Goal: Task Accomplishment & Management: Use online tool/utility

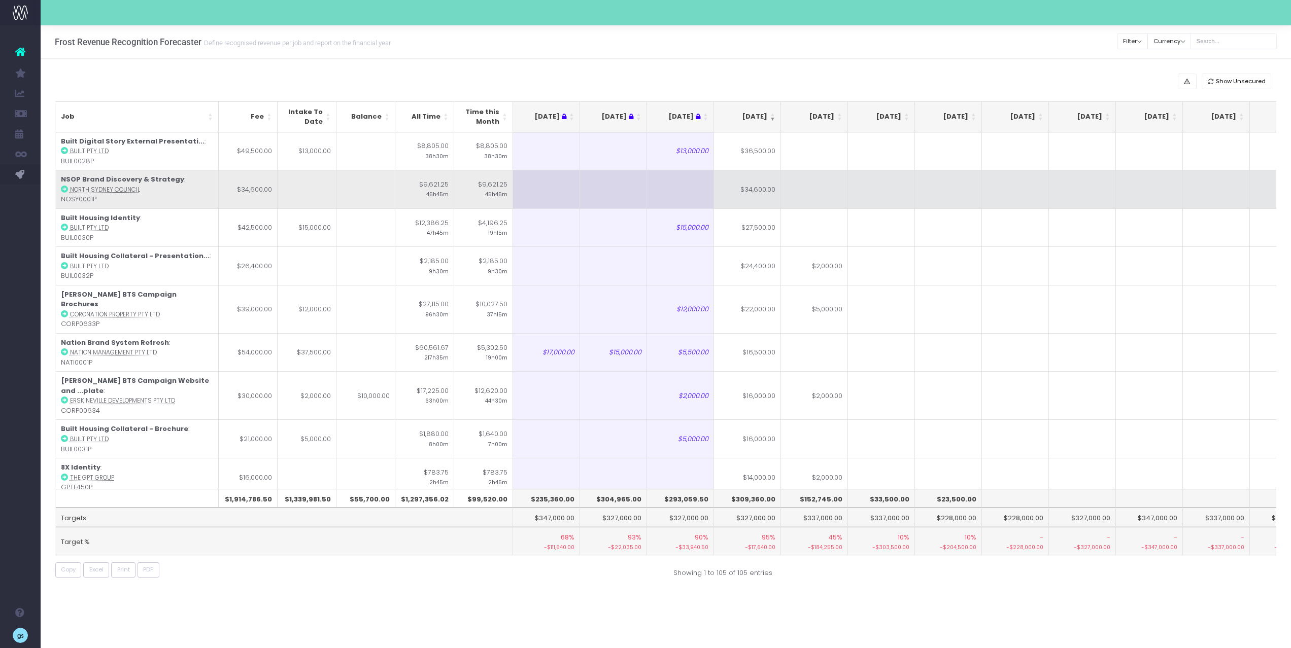
scroll to position [0, 108]
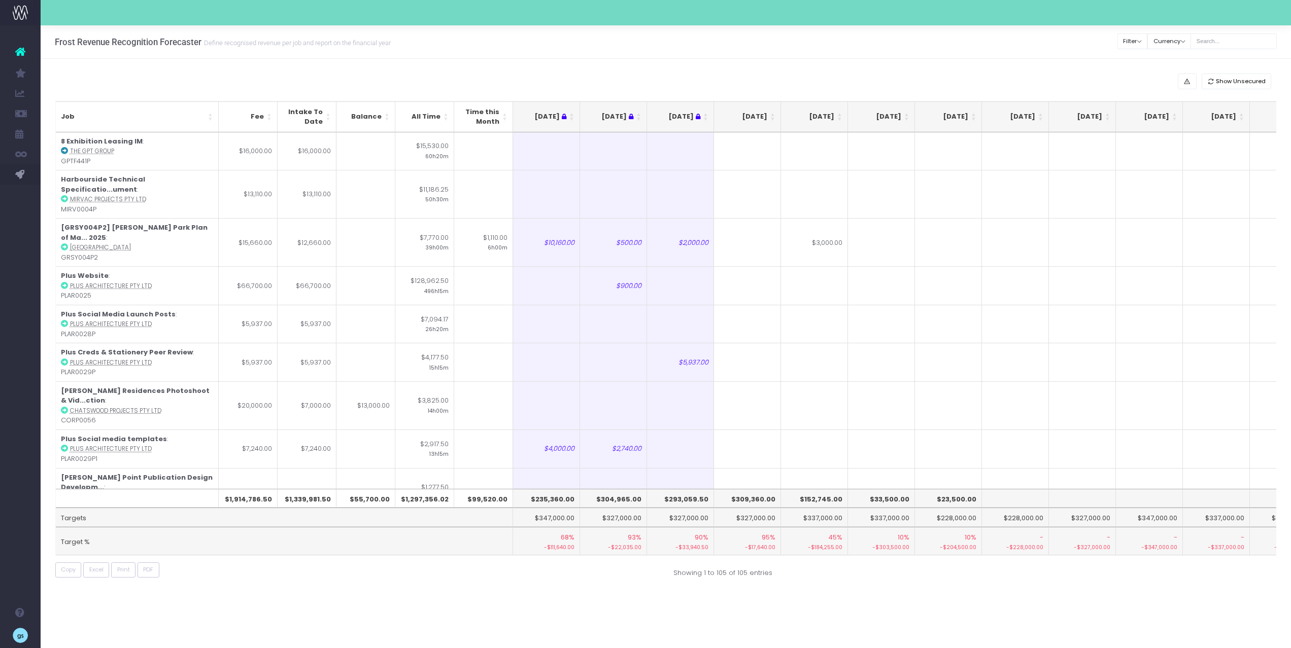
click at [772, 115] on th "[DATE]" at bounding box center [747, 116] width 67 height 31
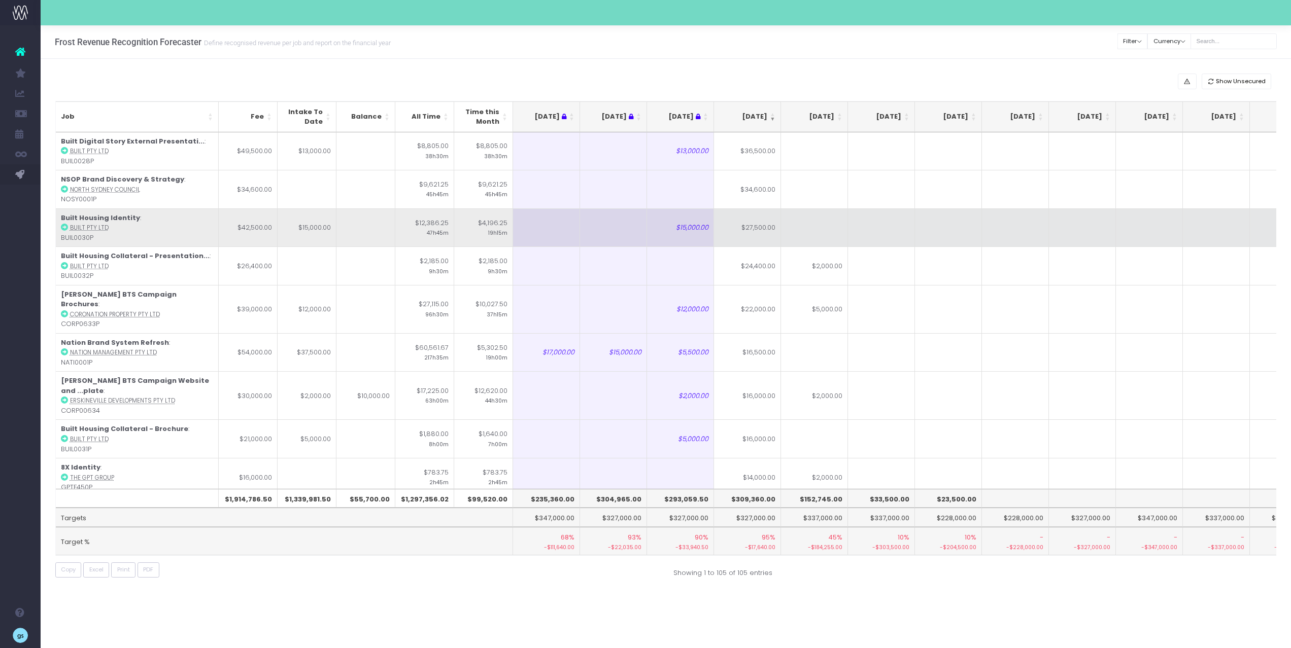
click at [759, 234] on td "$27,500.00" at bounding box center [747, 228] width 67 height 39
type input "$27,500.00"
click at [800, 231] on td at bounding box center [814, 228] width 67 height 39
click at [754, 228] on td "$27,500.00" at bounding box center [747, 228] width 67 height 39
click at [827, 226] on td "$2,500.00" at bounding box center [814, 228] width 67 height 39
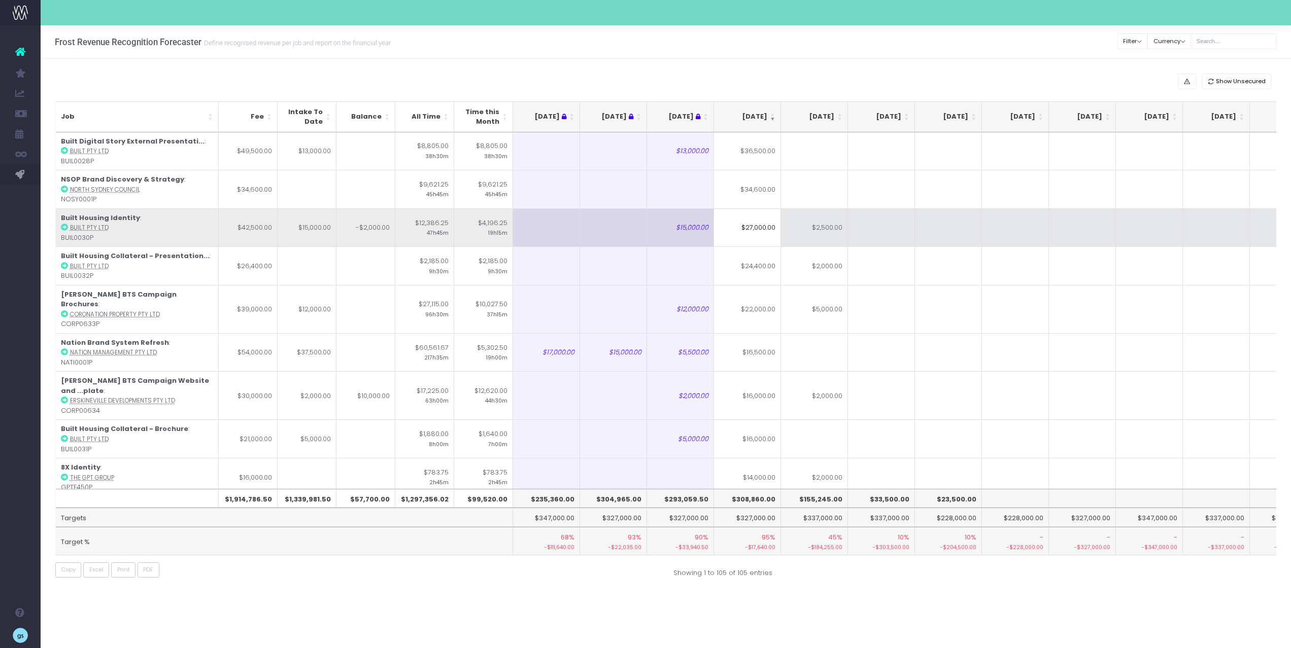
type input "$2,500.00"
click at [915, 225] on td at bounding box center [948, 228] width 67 height 39
click at [749, 224] on td "$27,000.00" at bounding box center [747, 228] width 67 height 39
click at [79, 227] on abbr "Built Pty Ltd" at bounding box center [89, 228] width 39 height 8
click at [95, 228] on abbr "Built Pty Ltd" at bounding box center [89, 228] width 39 height 8
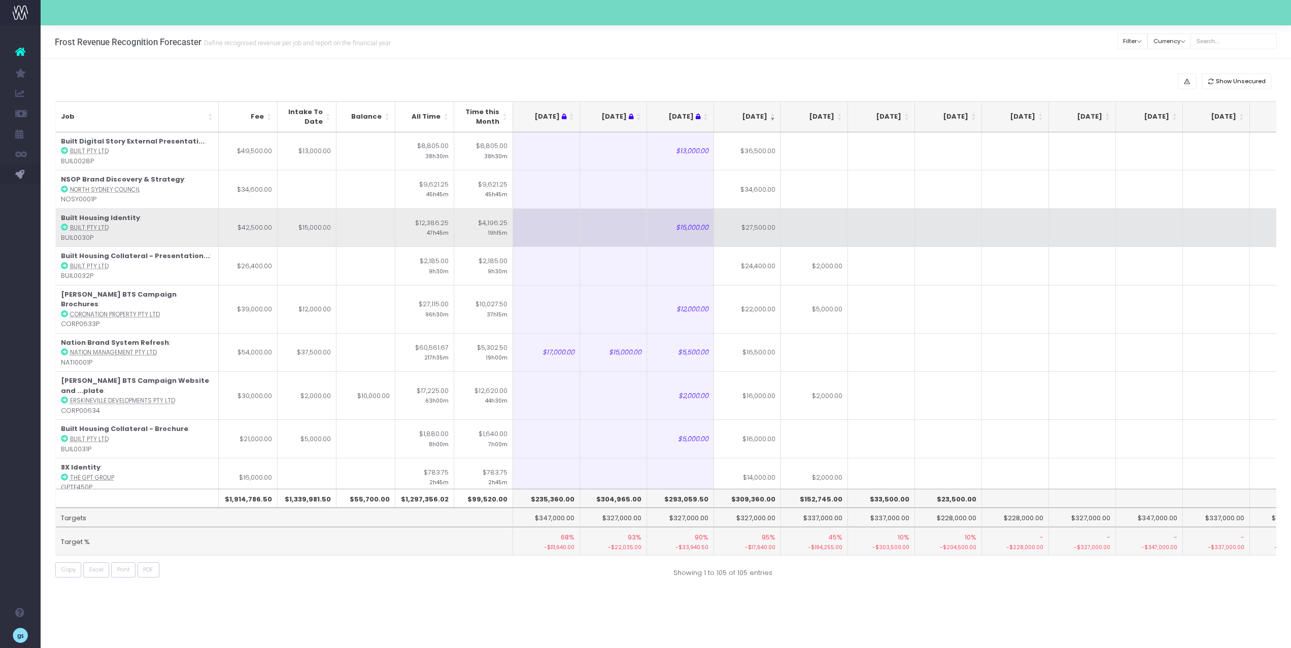
click at [65, 228] on icon at bounding box center [64, 227] width 7 height 7
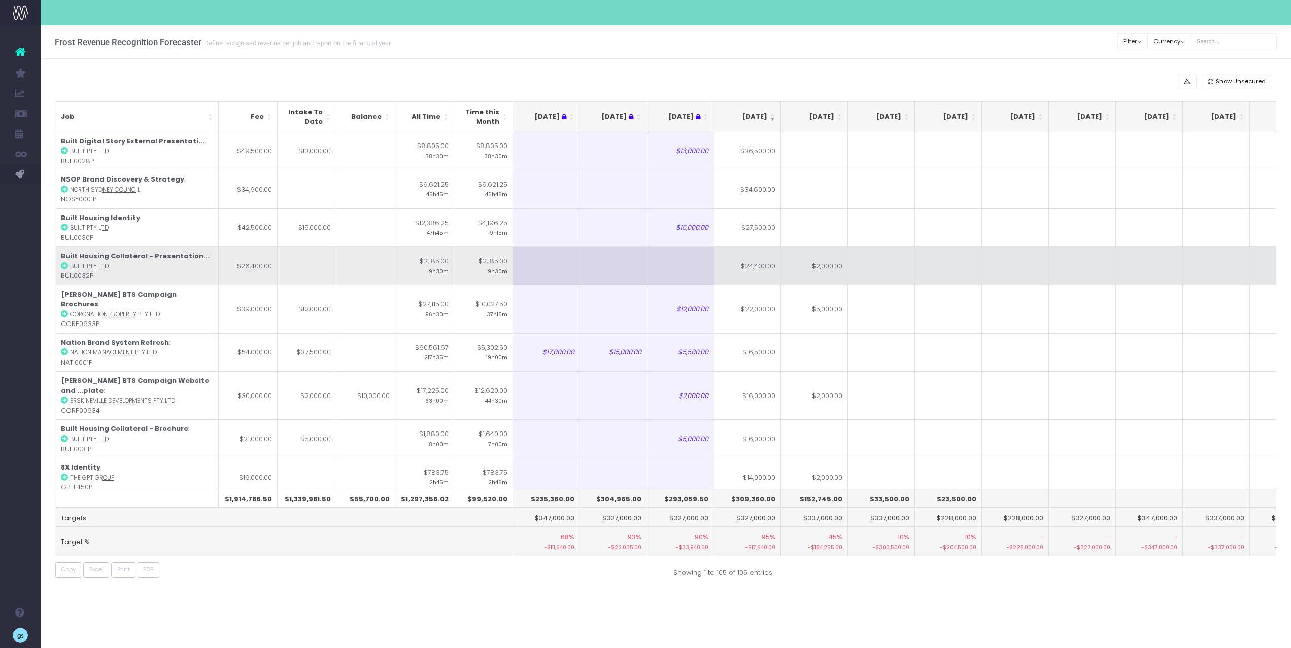
click at [758, 280] on td "$24,400.00" at bounding box center [747, 266] width 67 height 39
click at [63, 265] on icon at bounding box center [64, 265] width 7 height 7
click at [750, 263] on td "$24,400.00" at bounding box center [747, 266] width 67 height 39
click at [811, 276] on td "$2,000.00" at bounding box center [814, 266] width 67 height 39
click at [765, 270] on td "$24,400.00" at bounding box center [747, 266] width 67 height 39
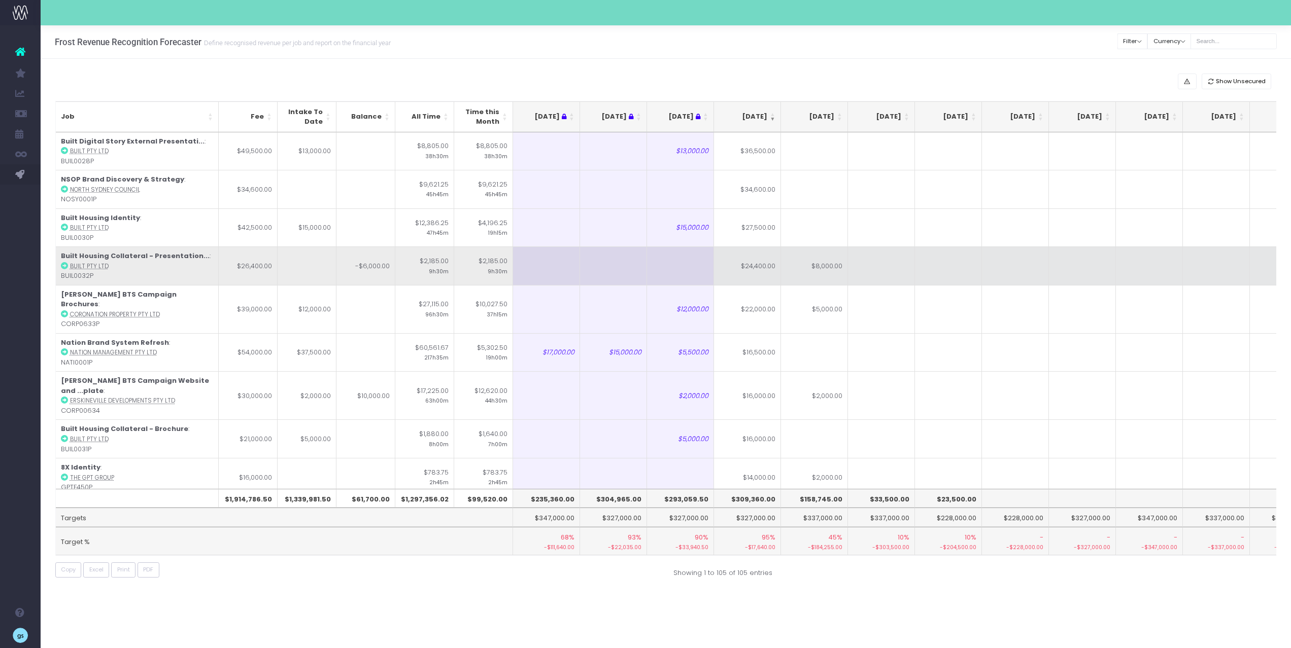
type input "$24,400.00"
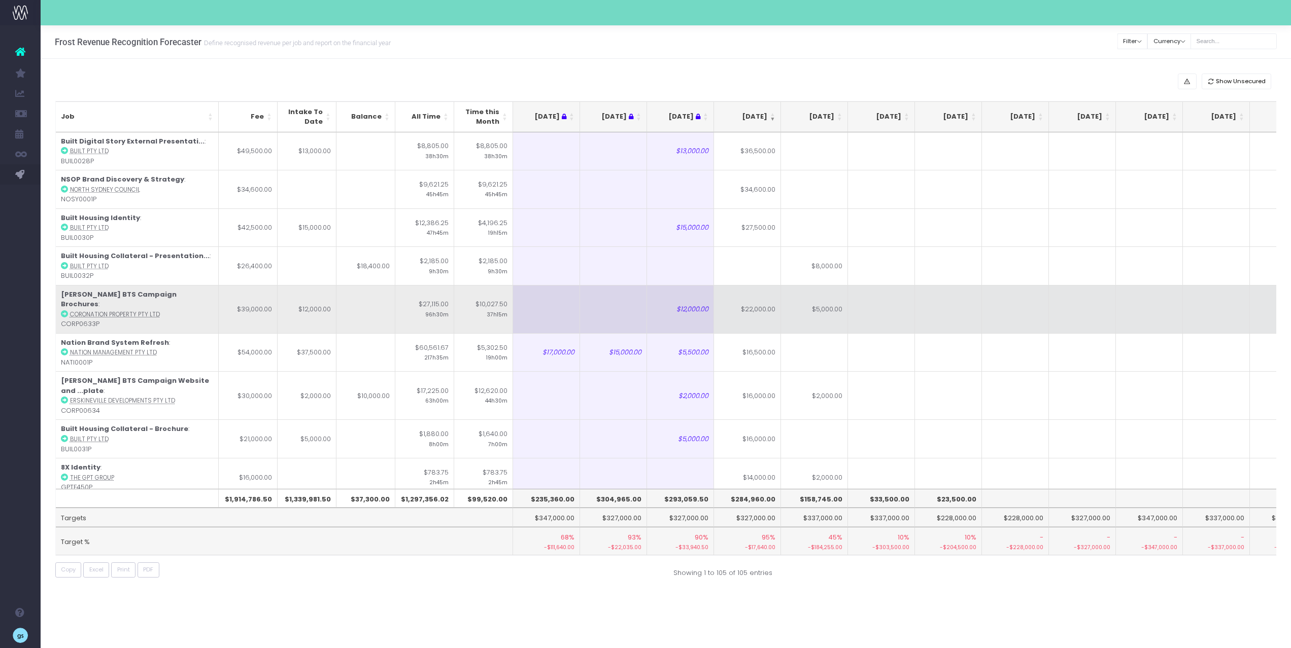
click at [903, 288] on td at bounding box center [881, 309] width 67 height 48
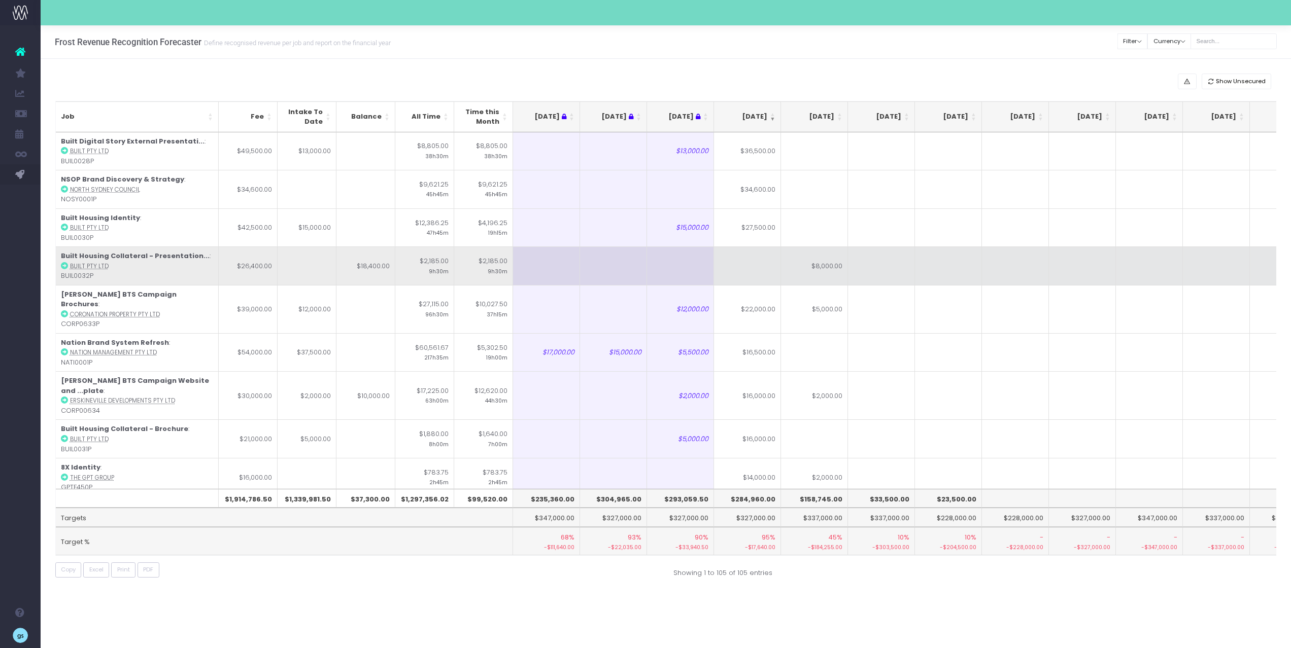
click at [755, 262] on td at bounding box center [747, 266] width 67 height 39
click at [777, 268] on td "$184,000.00" at bounding box center [747, 266] width 67 height 39
click at [777, 268] on input "$184,000.00" at bounding box center [747, 266] width 67 height 39
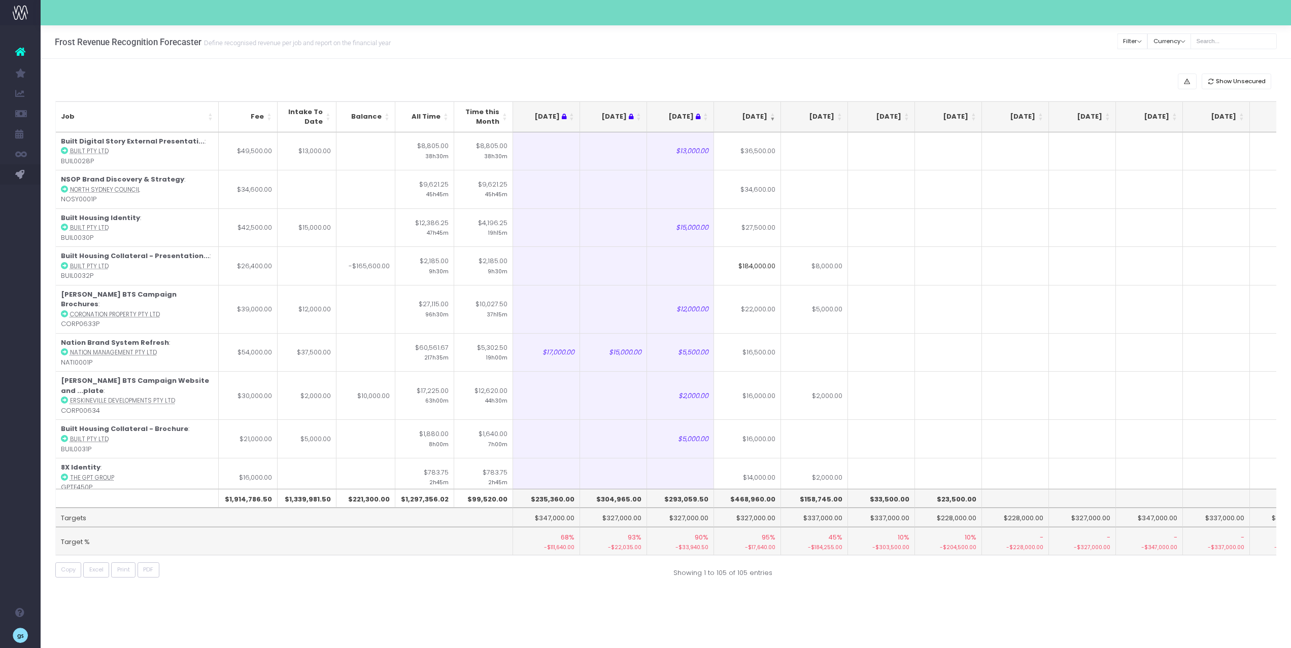
click at [768, 265] on input "$184,000.00" at bounding box center [747, 266] width 67 height 39
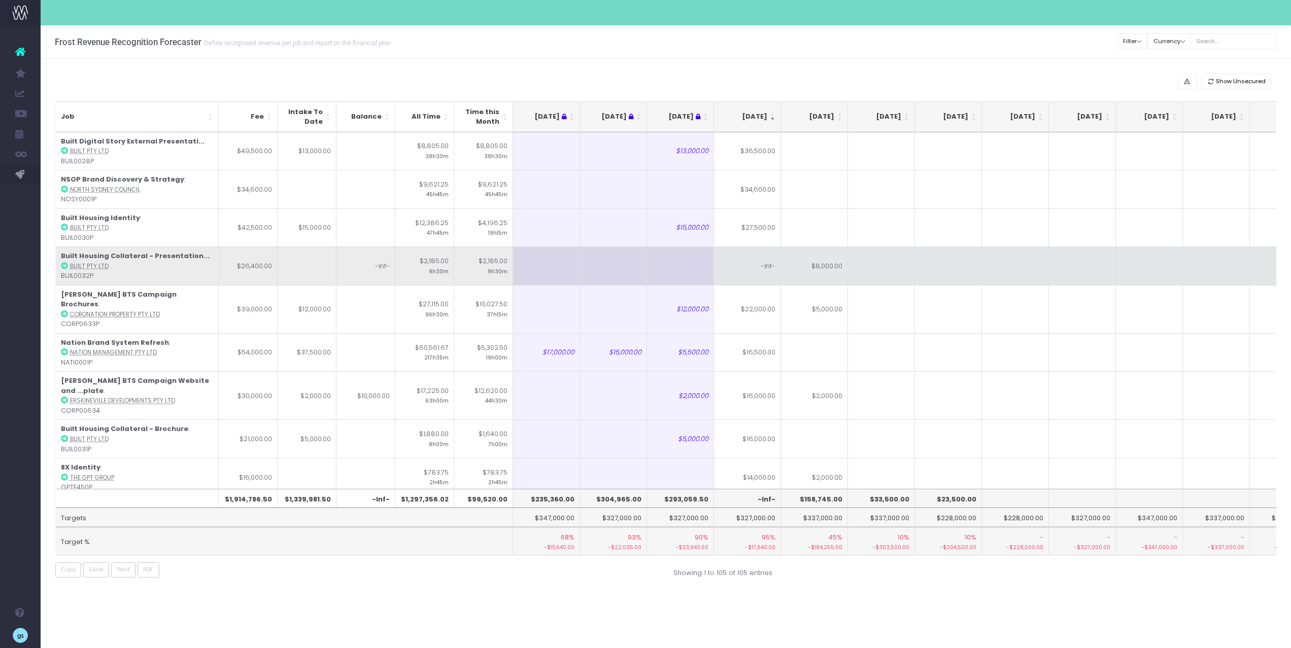
click at [757, 265] on td "-Inf-" at bounding box center [747, 266] width 67 height 39
type input "-Inf-"
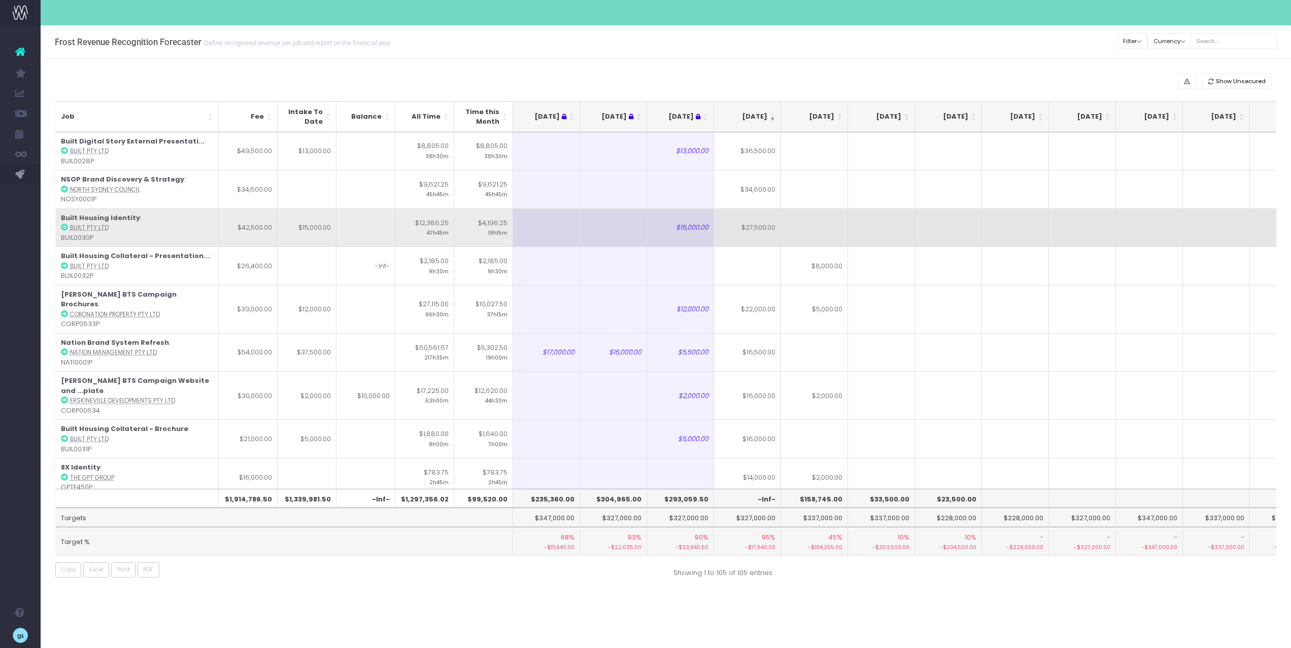
click at [926, 241] on td at bounding box center [948, 228] width 67 height 39
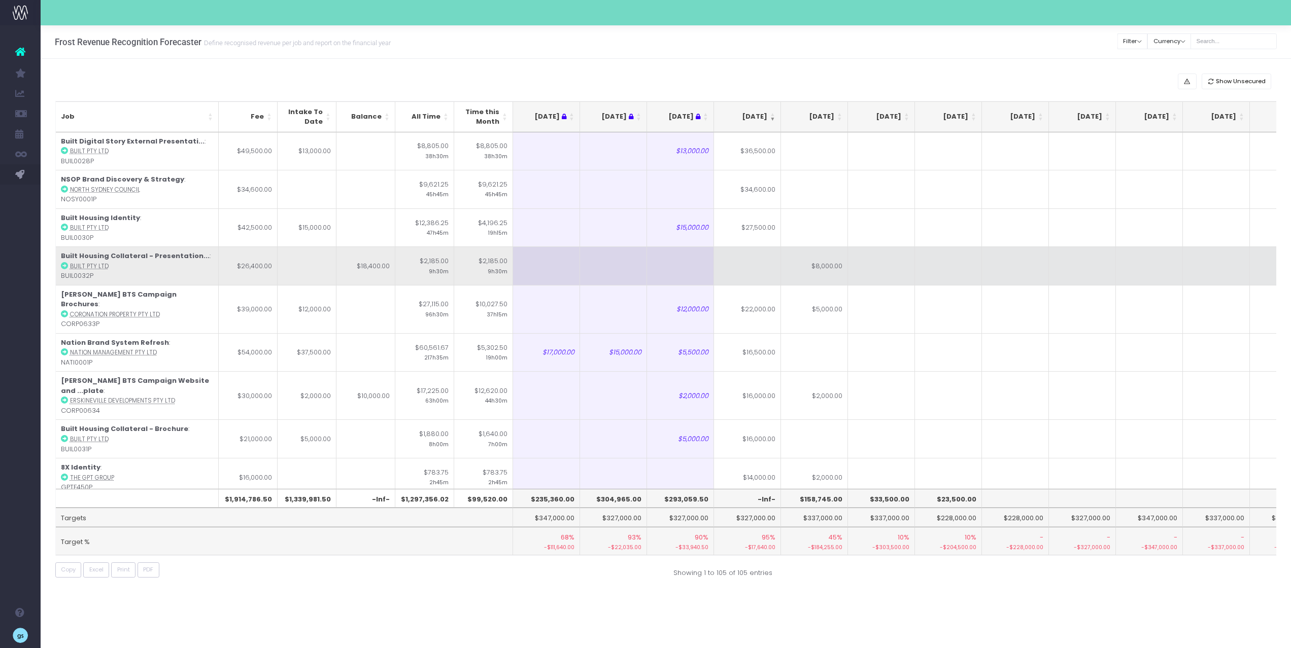
click at [741, 272] on td at bounding box center [747, 266] width 67 height 39
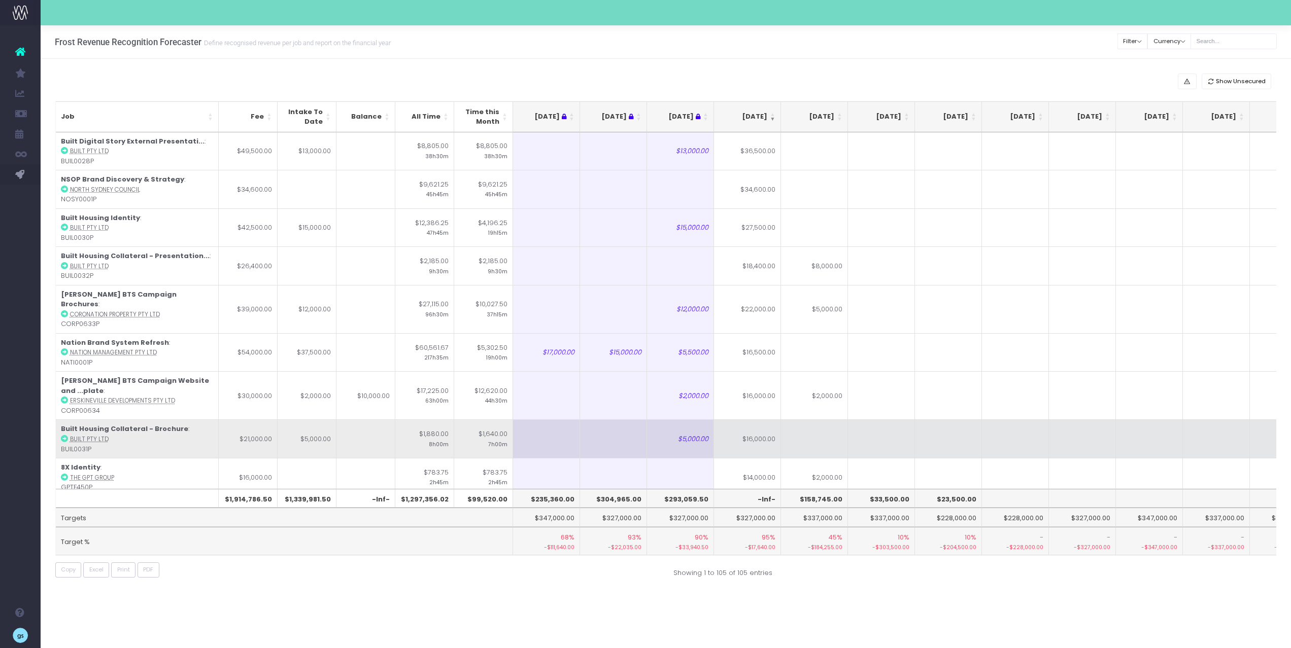
click at [755, 420] on td "$16,000.00" at bounding box center [747, 439] width 67 height 39
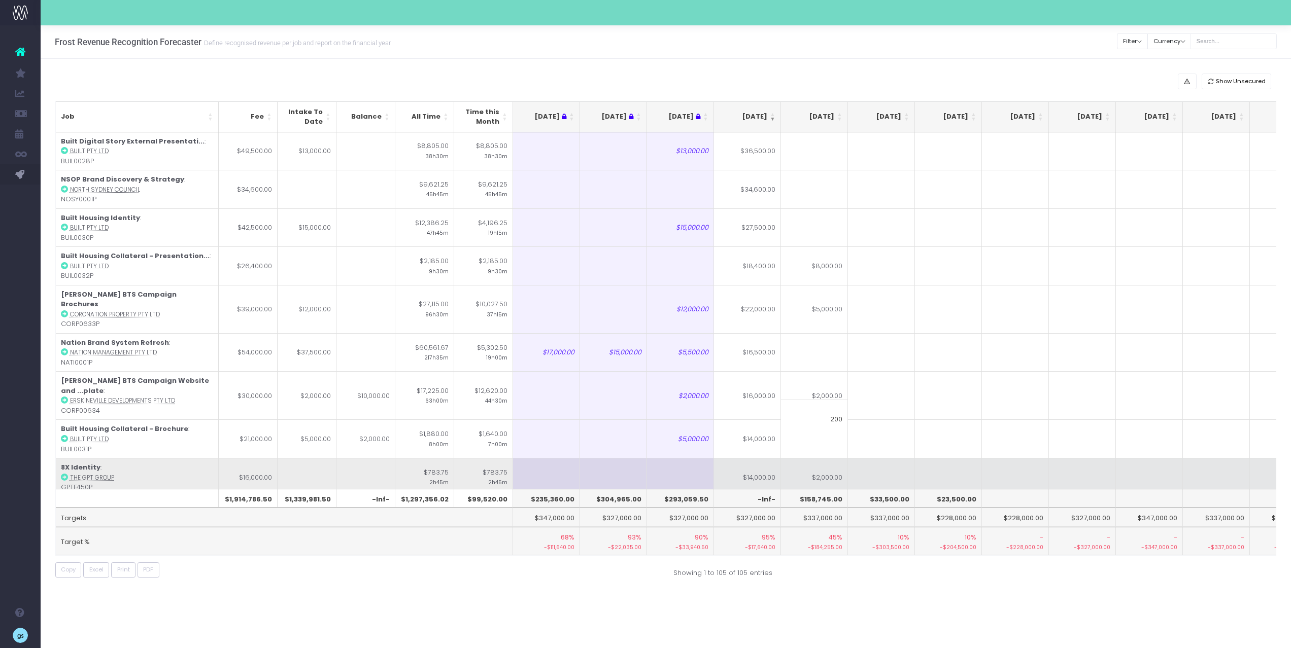
type input "2000"
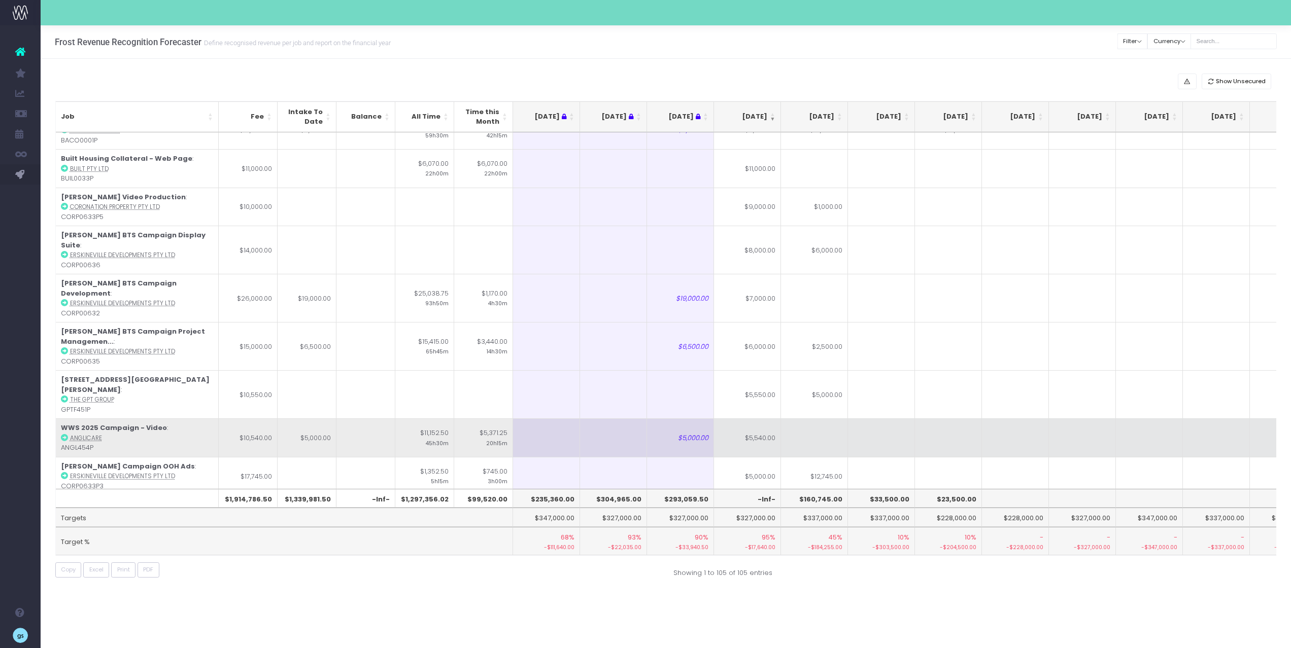
scroll to position [435, 0]
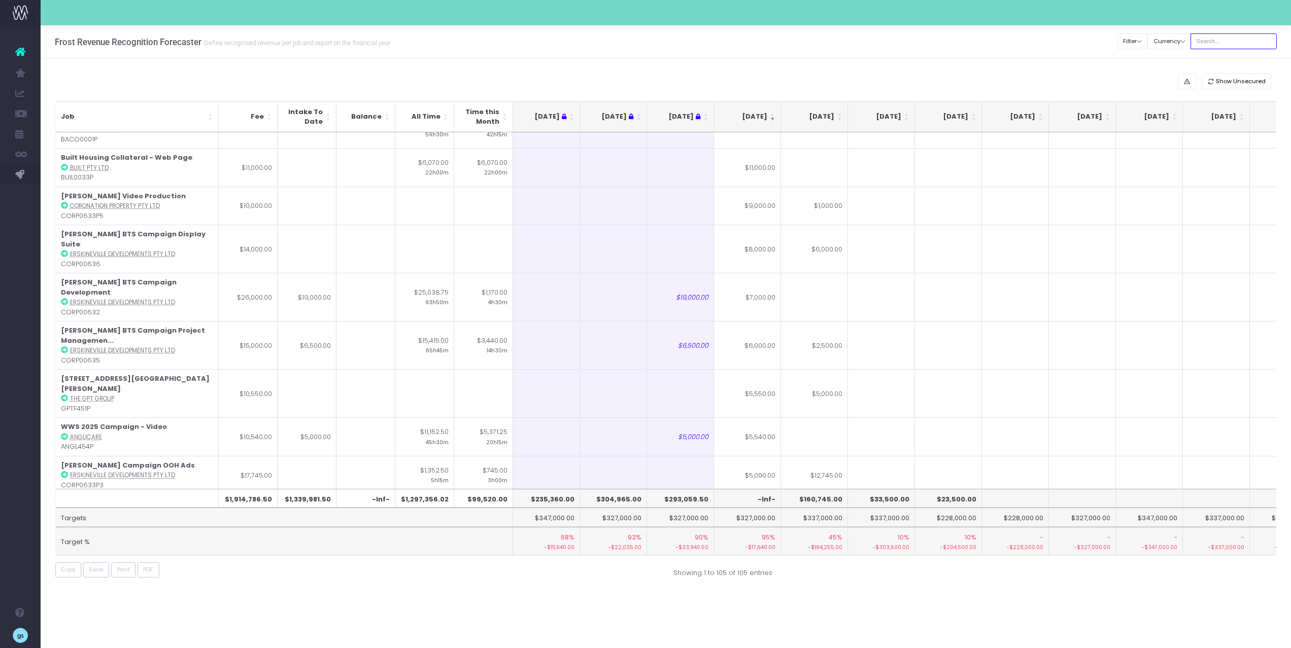
click at [1220, 40] on input "text" at bounding box center [1233, 41] width 86 height 16
type input "georgia"
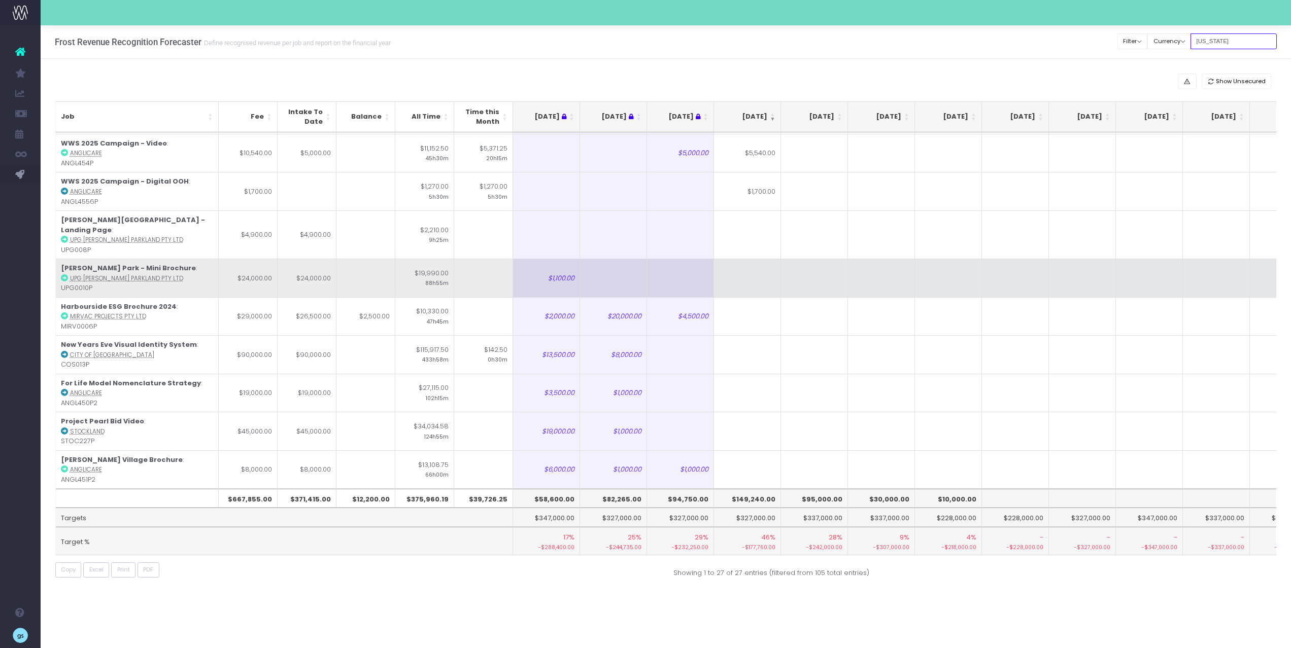
scroll to position [231, 0]
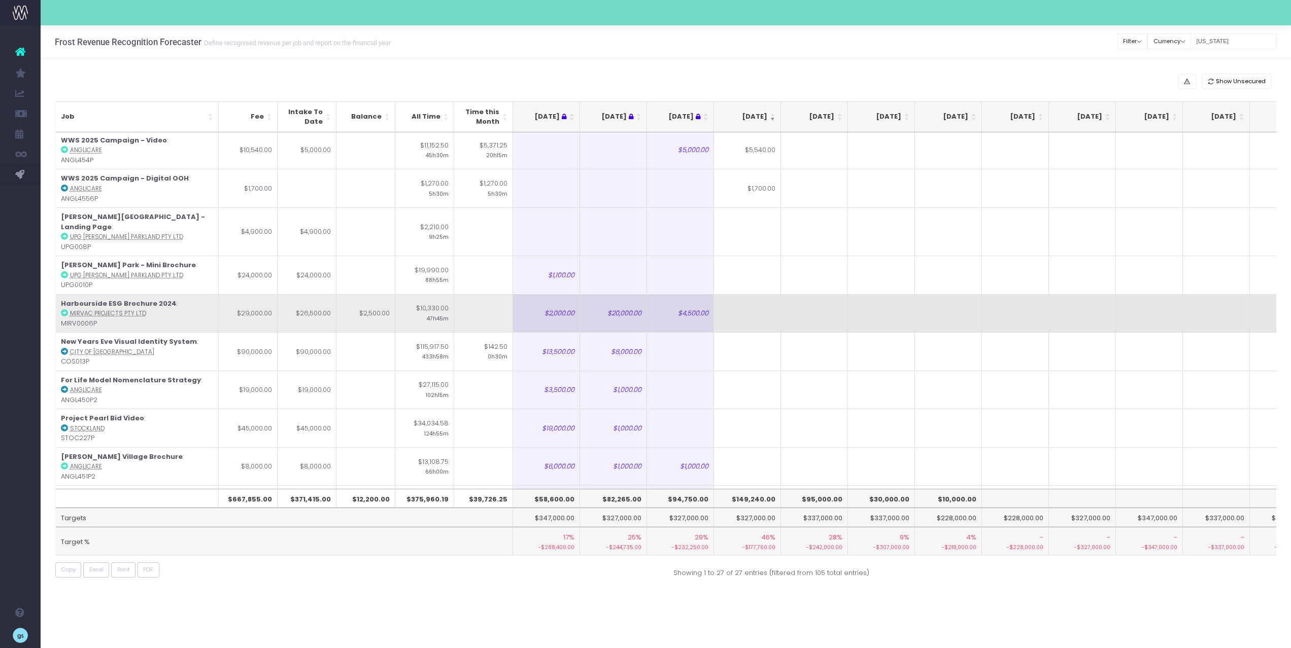
click at [64, 310] on icon at bounding box center [64, 313] width 7 height 7
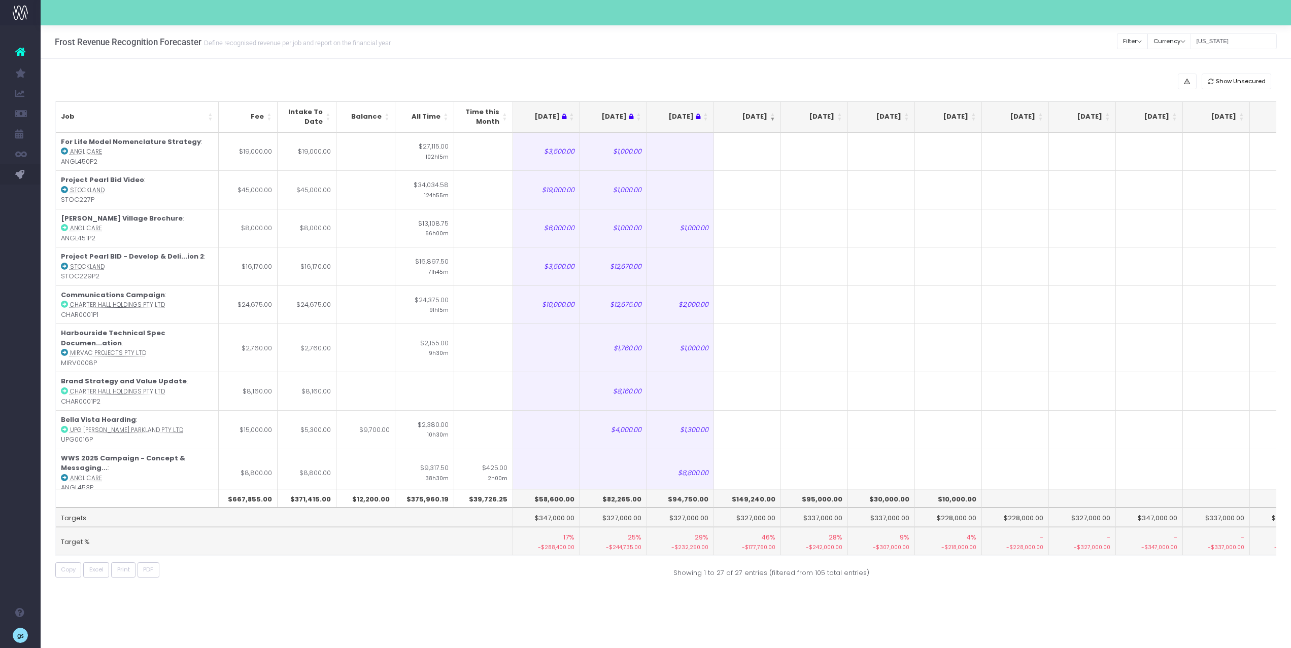
scroll to position [698, 0]
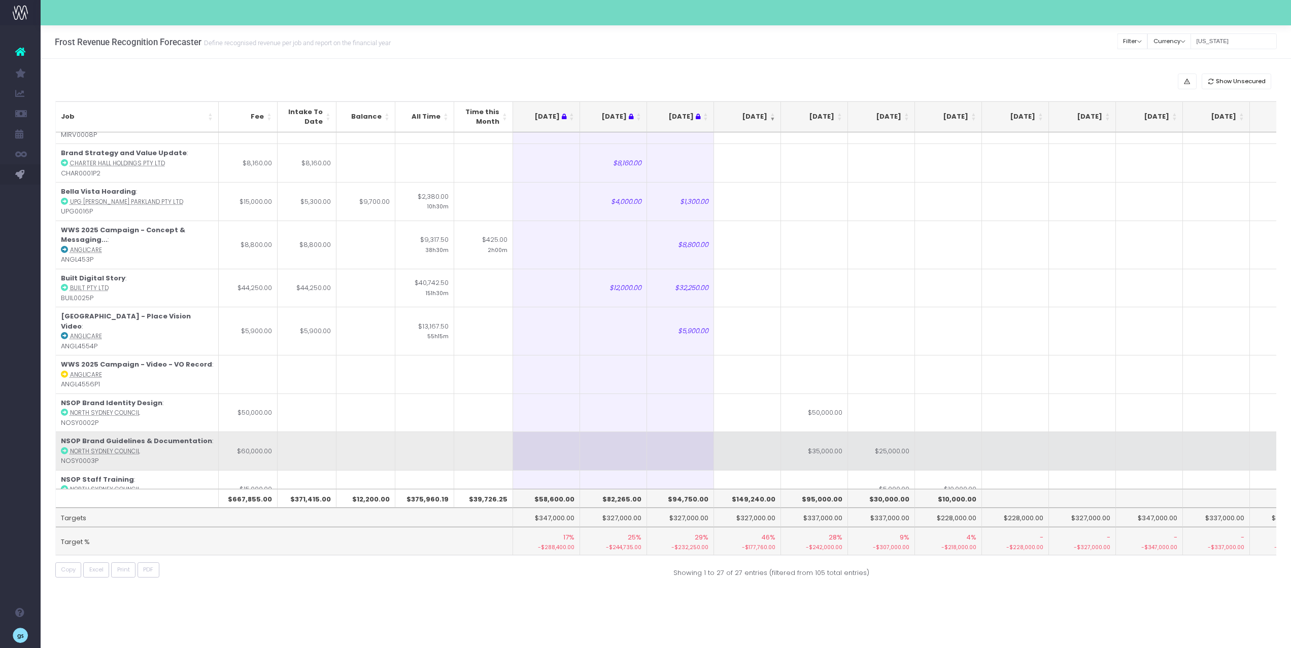
click at [756, 432] on td at bounding box center [747, 451] width 67 height 39
click at [827, 438] on td "$31,000.00" at bounding box center [814, 451] width 67 height 39
type input "$31,000.00"
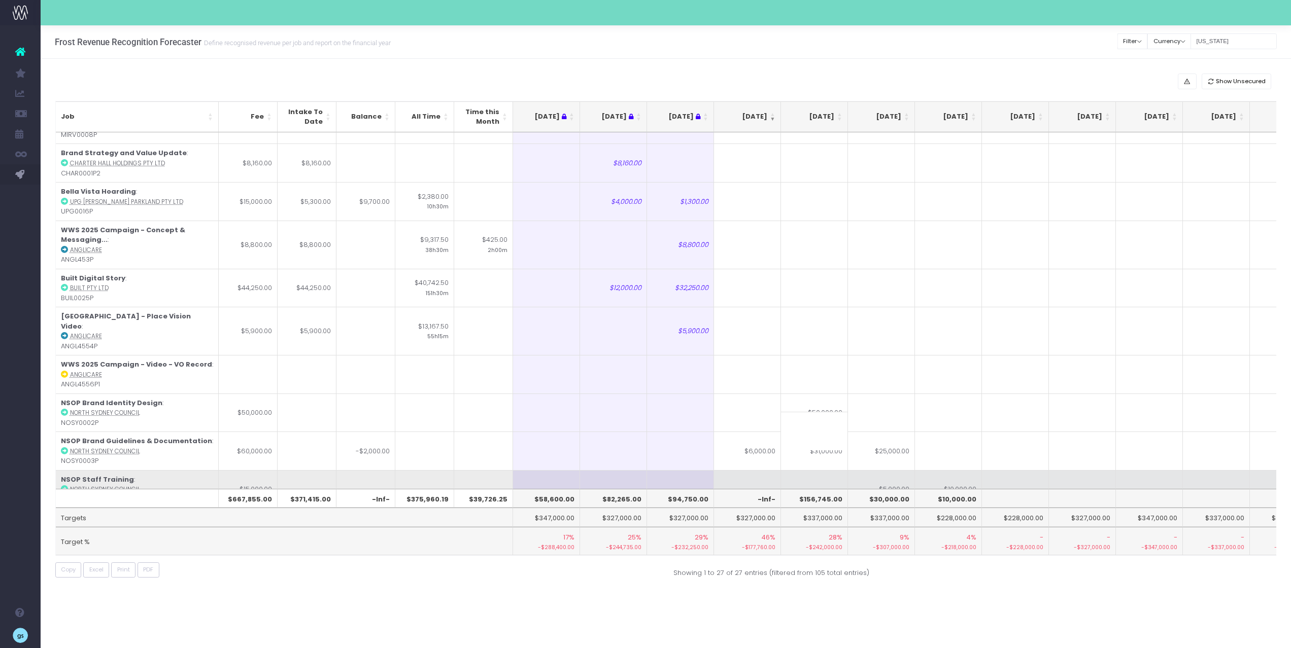
click at [839, 484] on td at bounding box center [814, 489] width 67 height 39
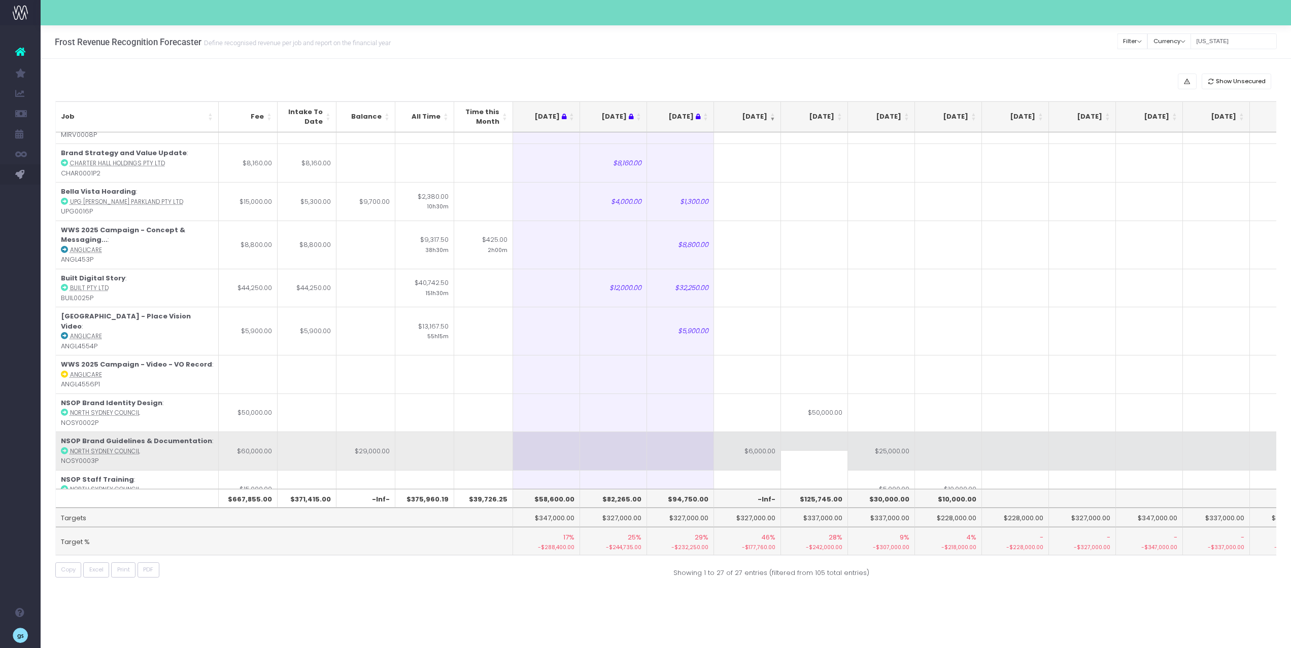
click at [818, 434] on td at bounding box center [814, 451] width 67 height 39
click at [754, 432] on td "$6,000.00" at bounding box center [747, 451] width 67 height 39
click at [837, 432] on td "$29,000.00" at bounding box center [814, 451] width 67 height 39
type input "$29,000.00"
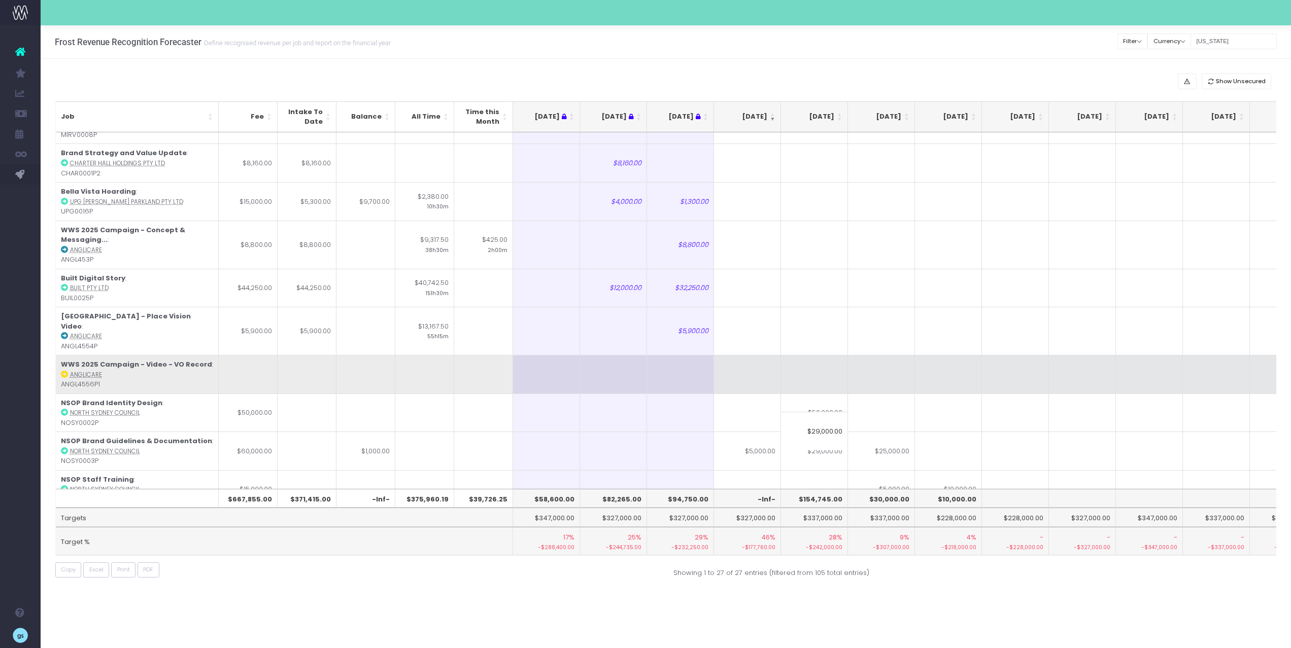
click at [909, 356] on td at bounding box center [881, 374] width 67 height 39
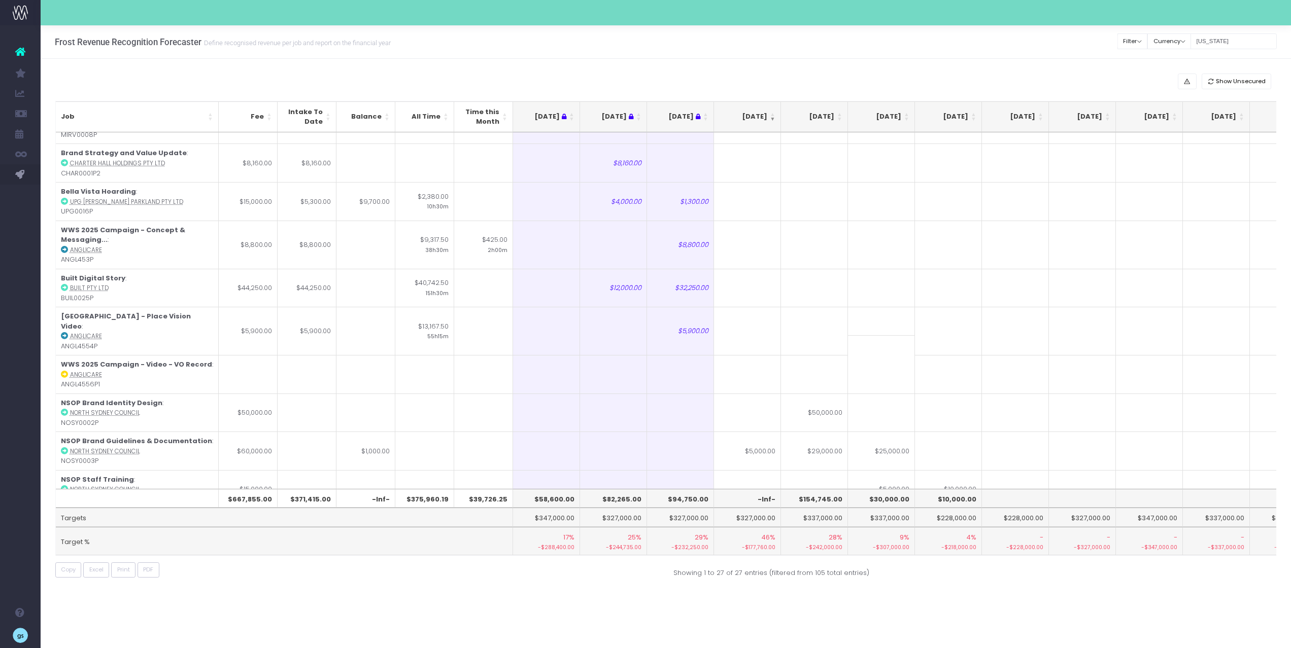
click at [773, 118] on th "[DATE]" at bounding box center [747, 116] width 67 height 31
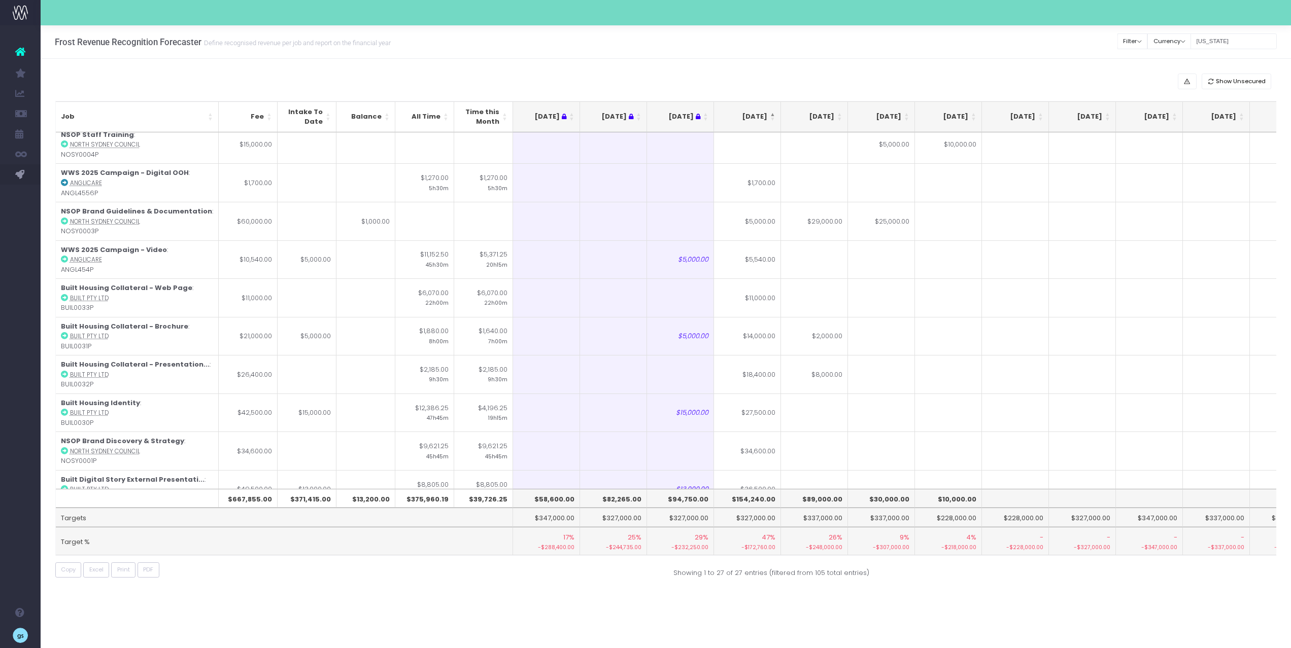
scroll to position [0, 0]
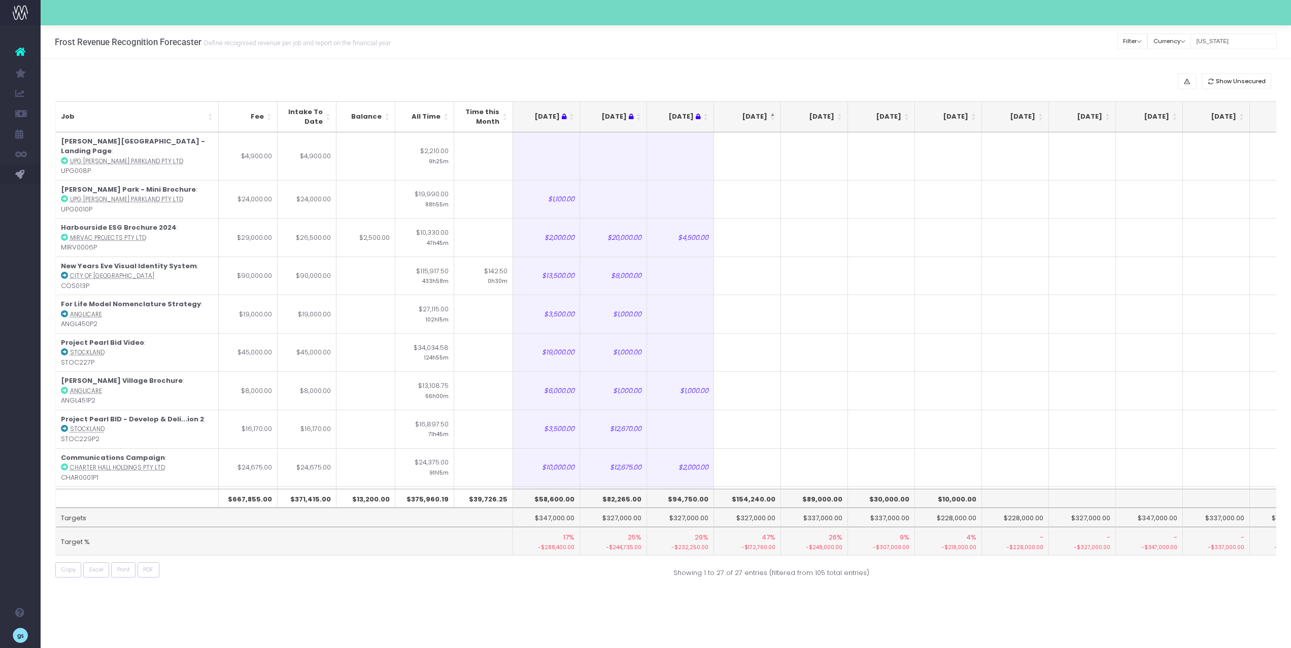
click at [773, 118] on th "[DATE]" at bounding box center [747, 116] width 67 height 31
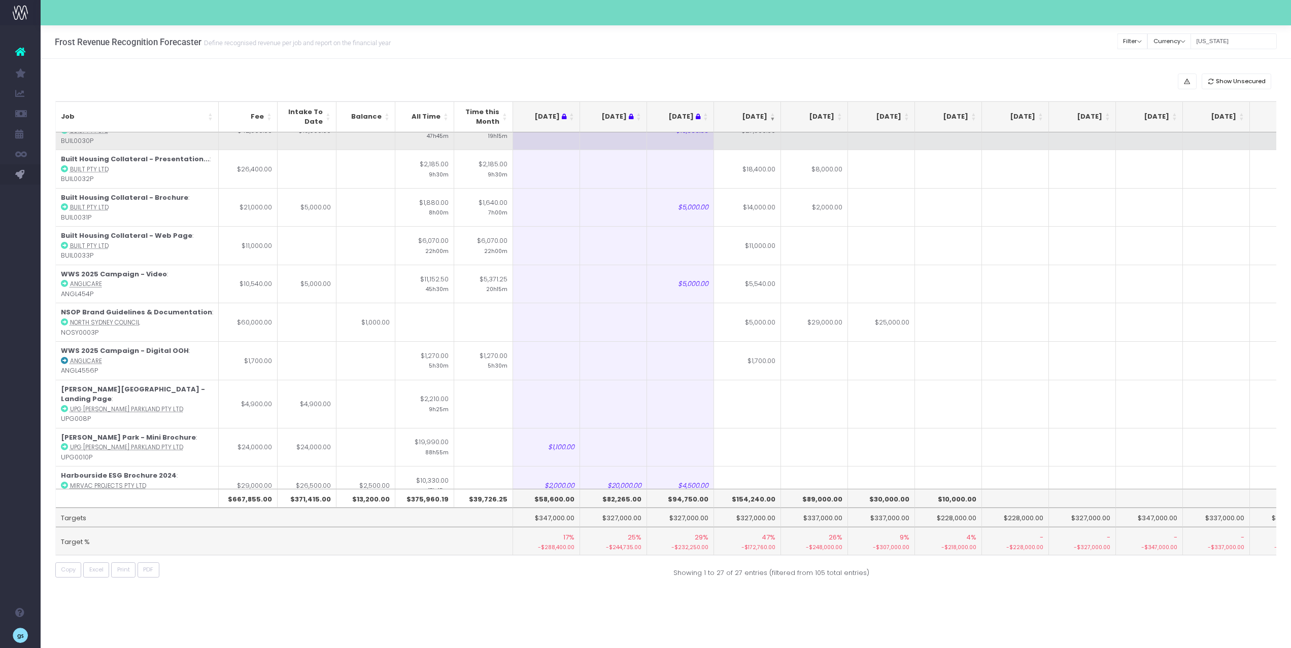
scroll to position [95, 0]
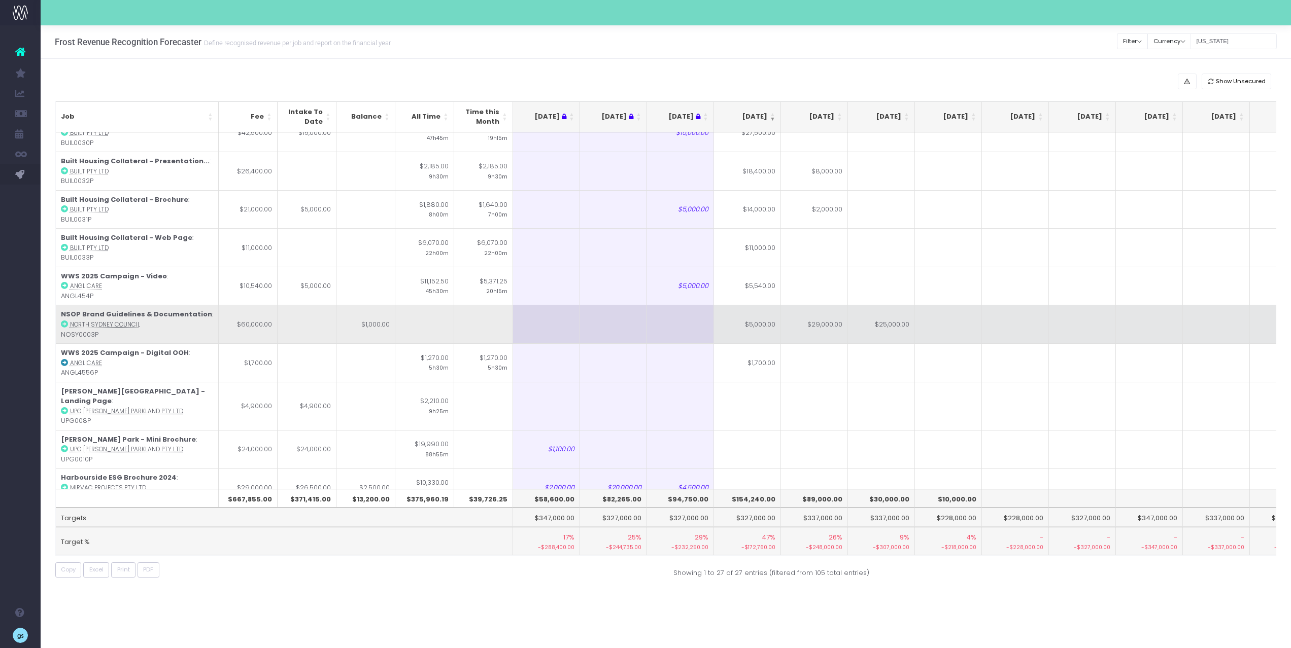
click at [761, 326] on td "$5,000.00" at bounding box center [747, 324] width 67 height 39
type input "$5,000.00"
click at [825, 330] on td "$29,000.00" at bounding box center [814, 324] width 67 height 39
type input "$29,000.00"
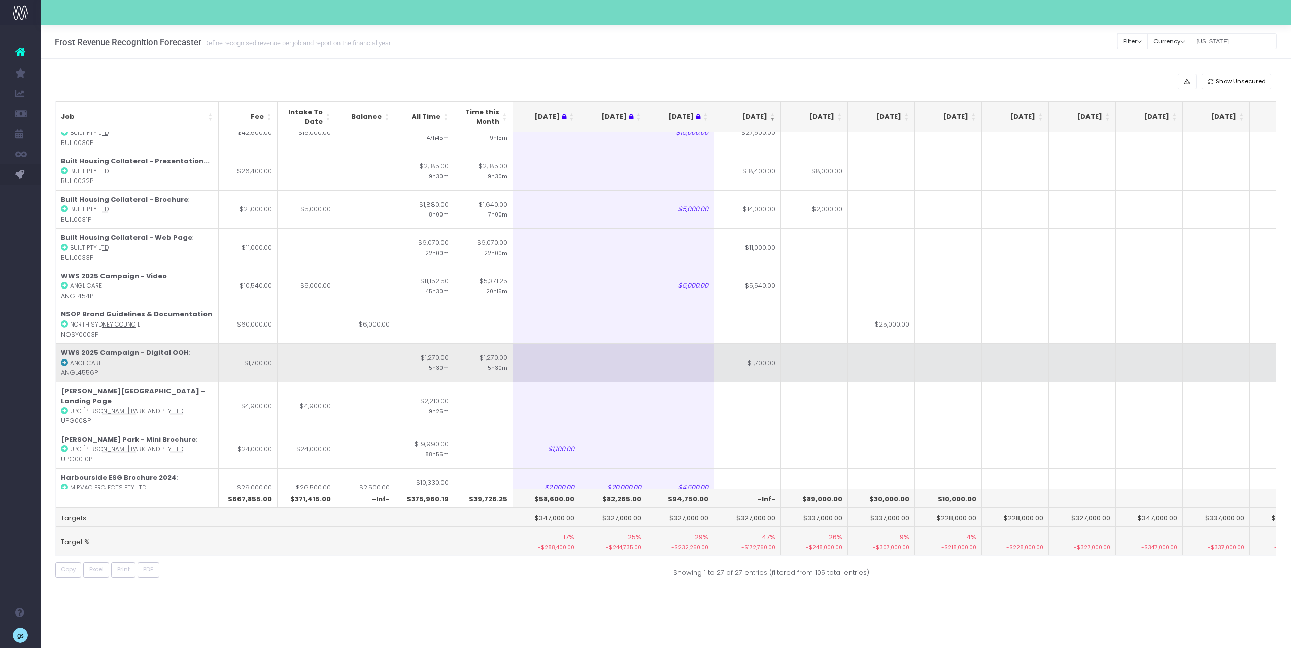
click at [830, 363] on td at bounding box center [814, 363] width 67 height 39
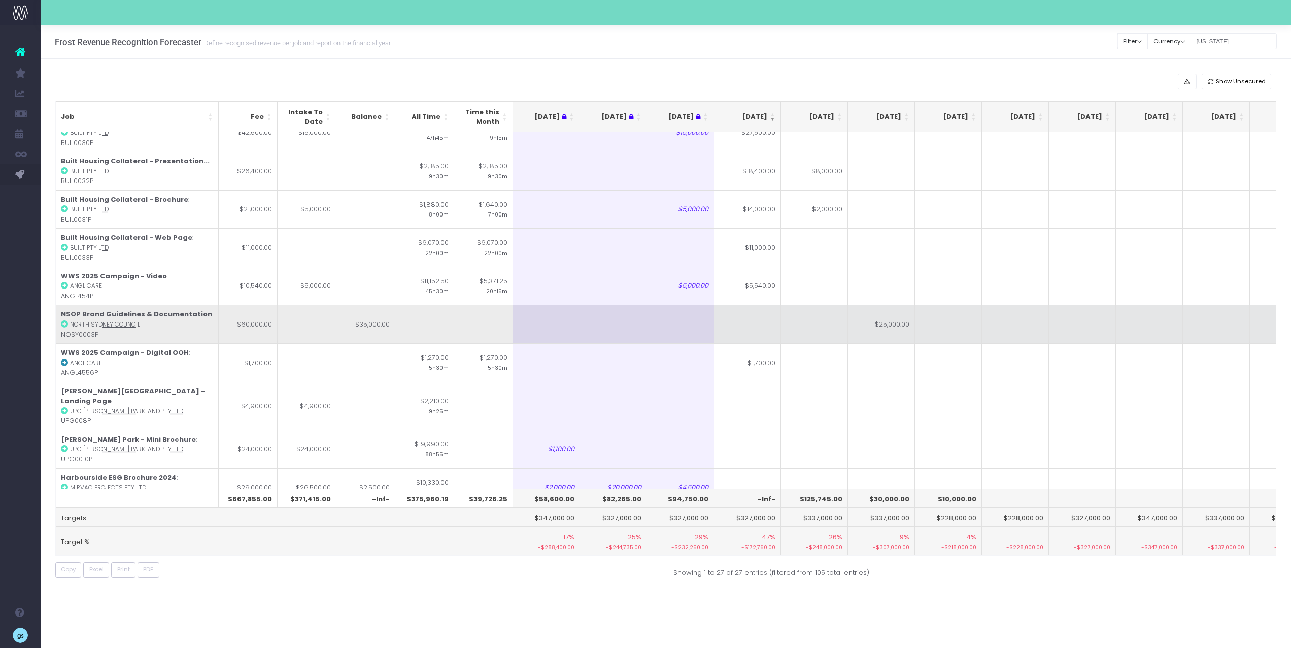
click at [818, 321] on td at bounding box center [814, 324] width 67 height 39
type input "35000"
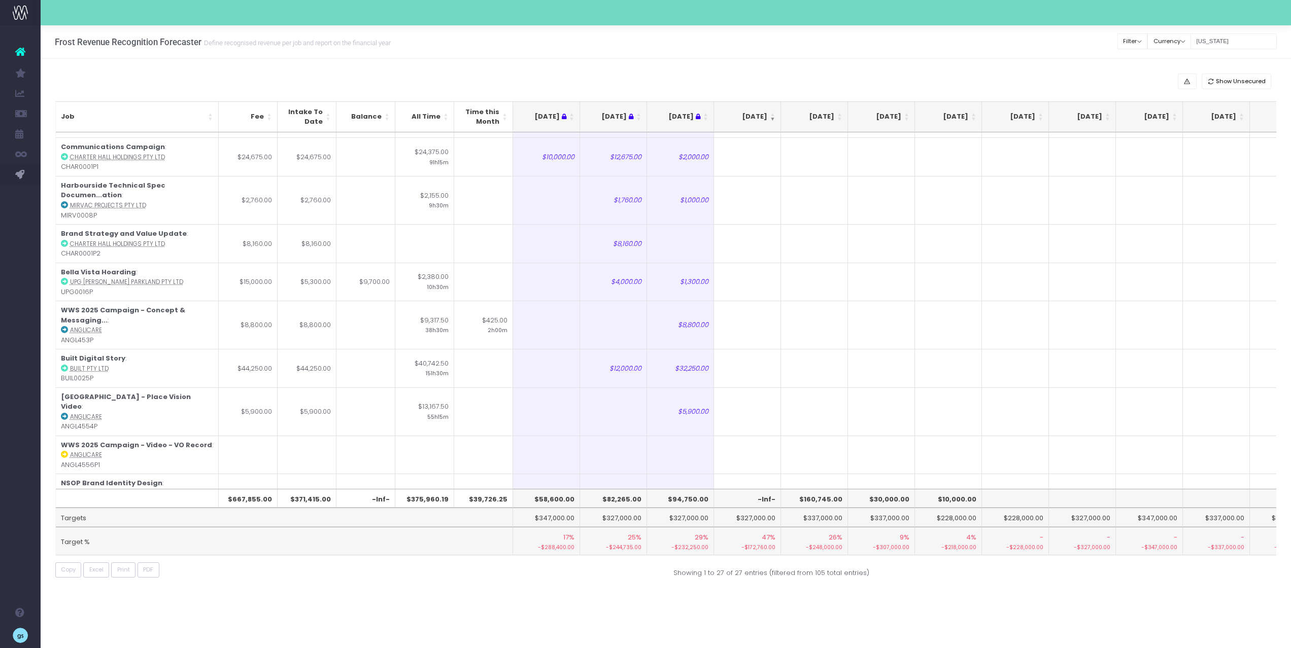
scroll to position [698, 0]
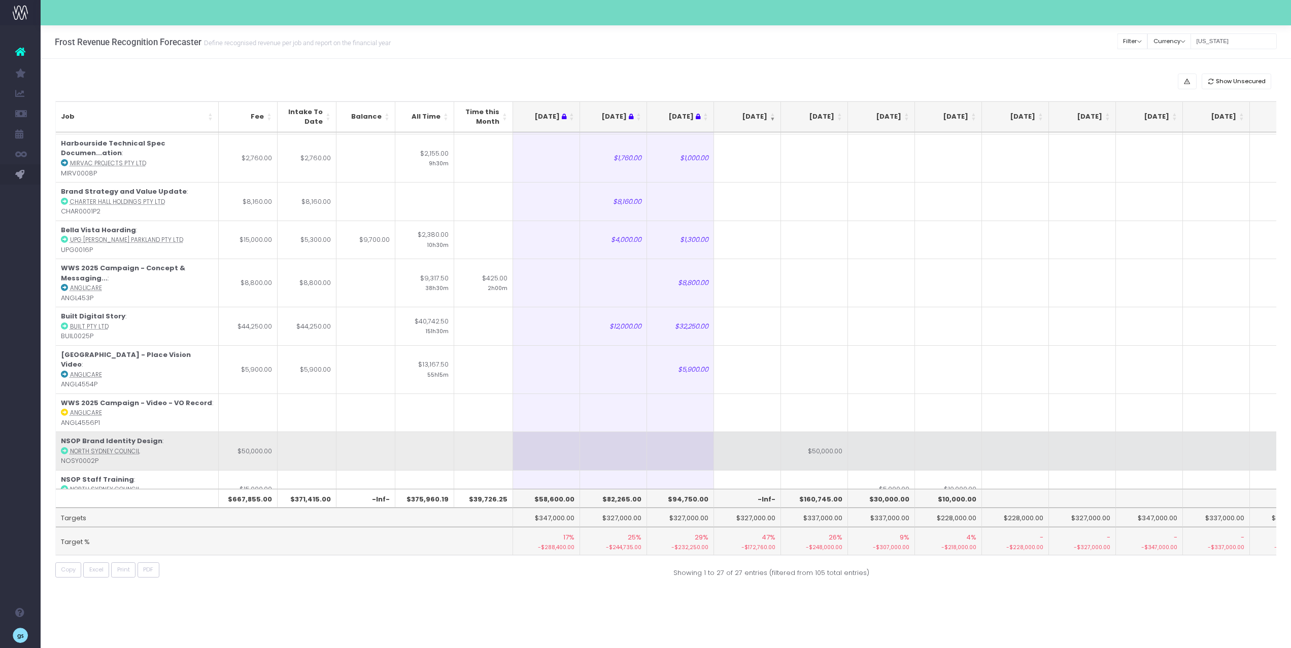
click at [760, 434] on td at bounding box center [747, 451] width 67 height 39
type input "$44,000.00"
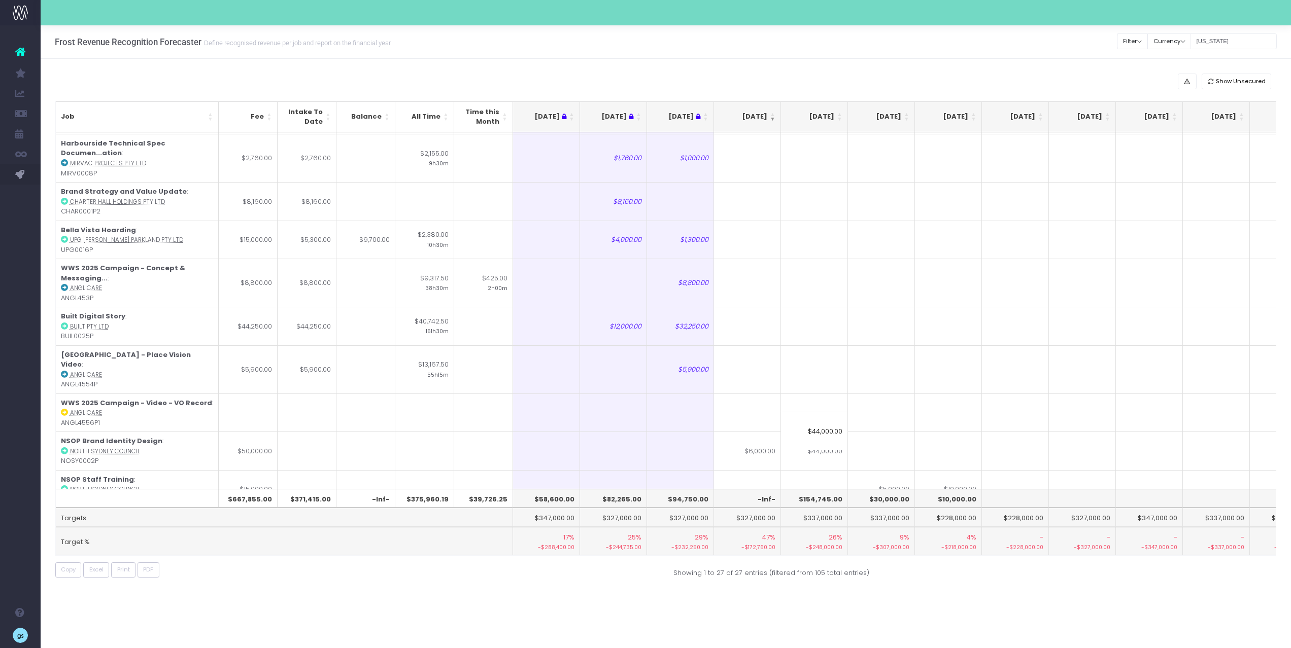
click at [775, 117] on th "[DATE]" at bounding box center [747, 116] width 67 height 31
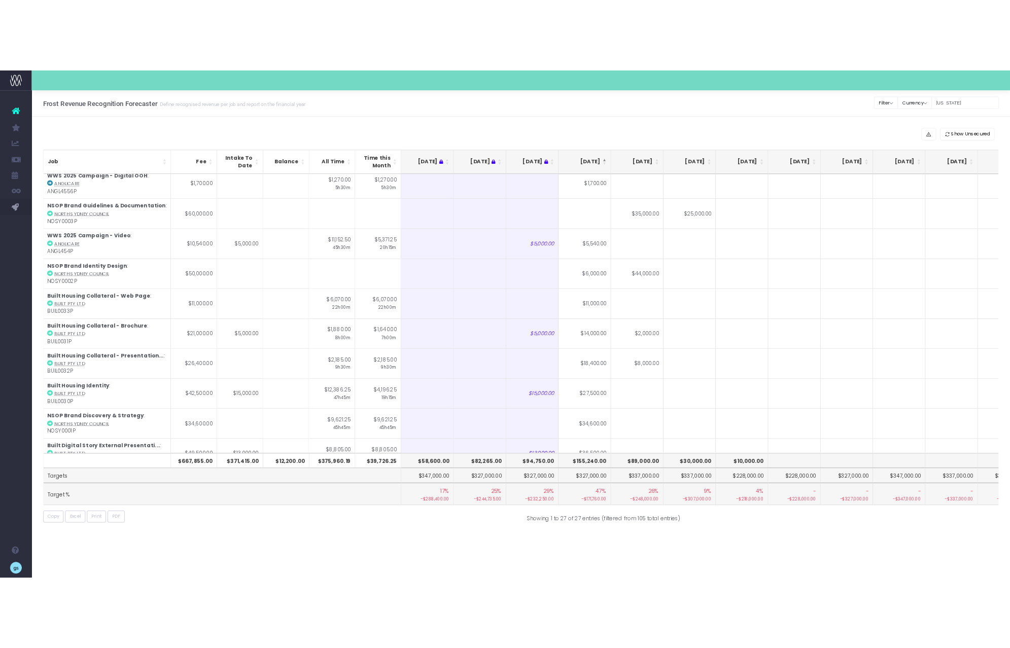
scroll to position [0, 0]
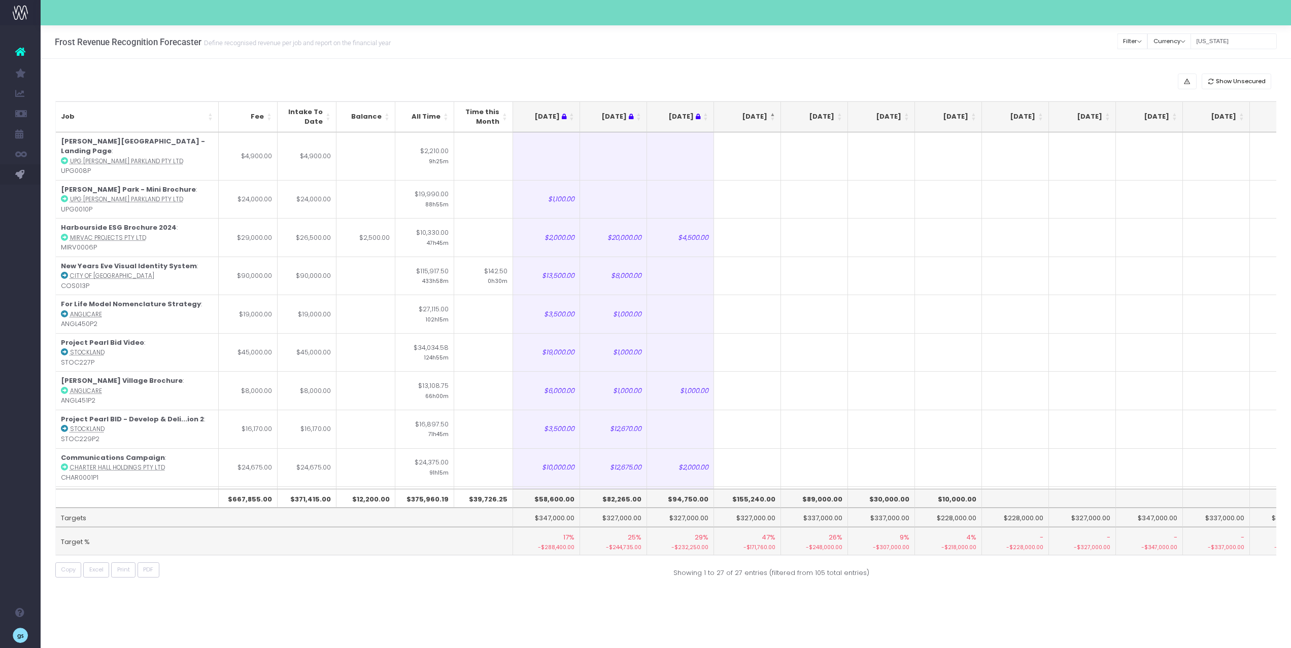
click at [775, 117] on th "[DATE]" at bounding box center [747, 116] width 67 height 31
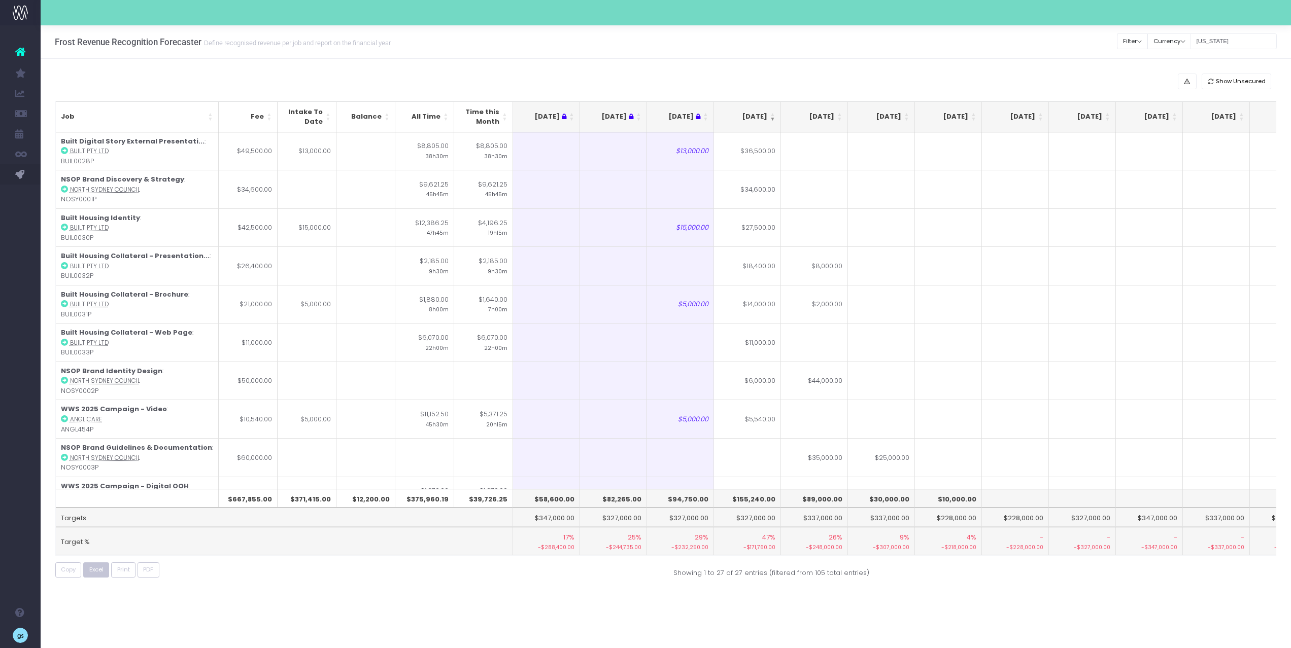
click at [96, 566] on span "Excel" at bounding box center [96, 570] width 14 height 9
click at [1224, 39] on input "georgia" at bounding box center [1233, 41] width 86 height 16
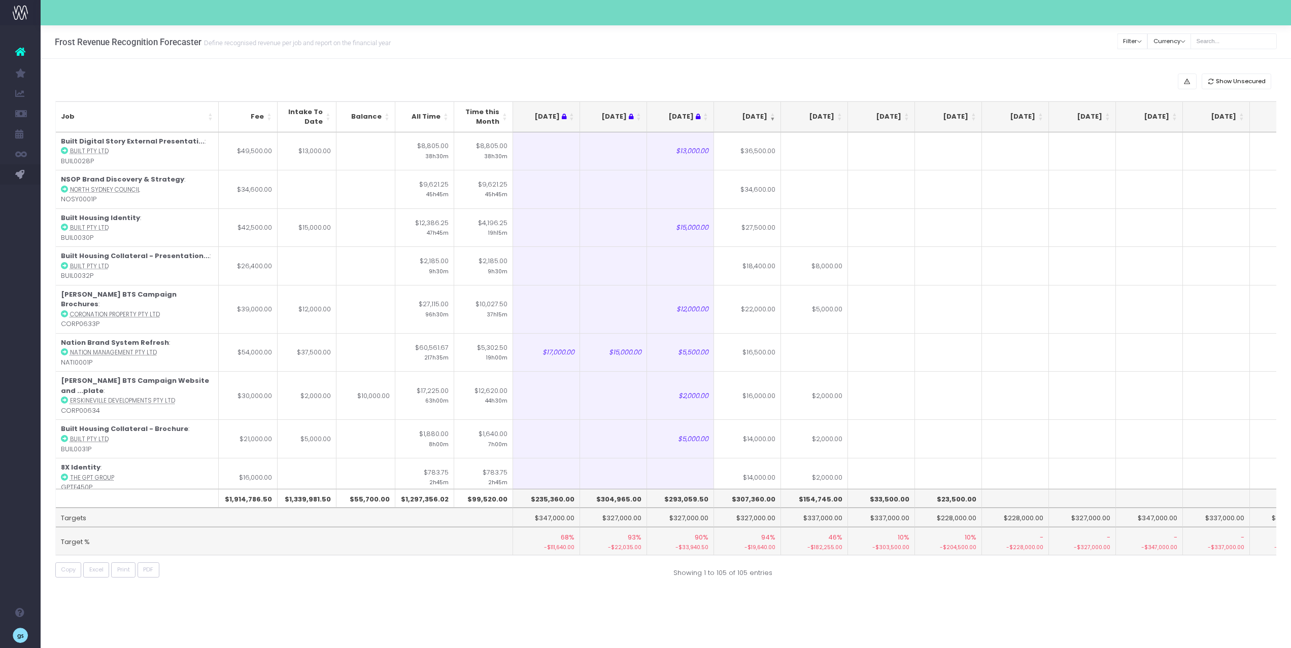
click at [937, 78] on div "Show Unsecured" at bounding box center [665, 82] width 1221 height 16
click at [772, 111] on th "[DATE]" at bounding box center [747, 116] width 67 height 31
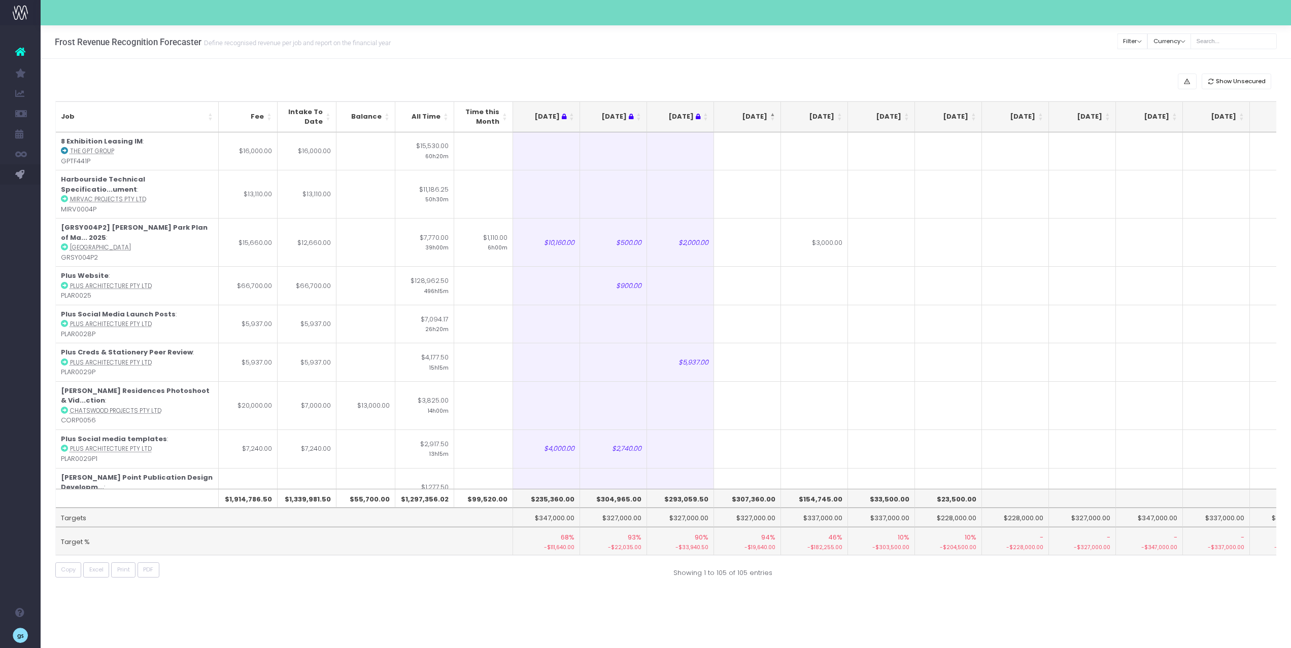
click at [773, 114] on th "[DATE]" at bounding box center [747, 116] width 67 height 31
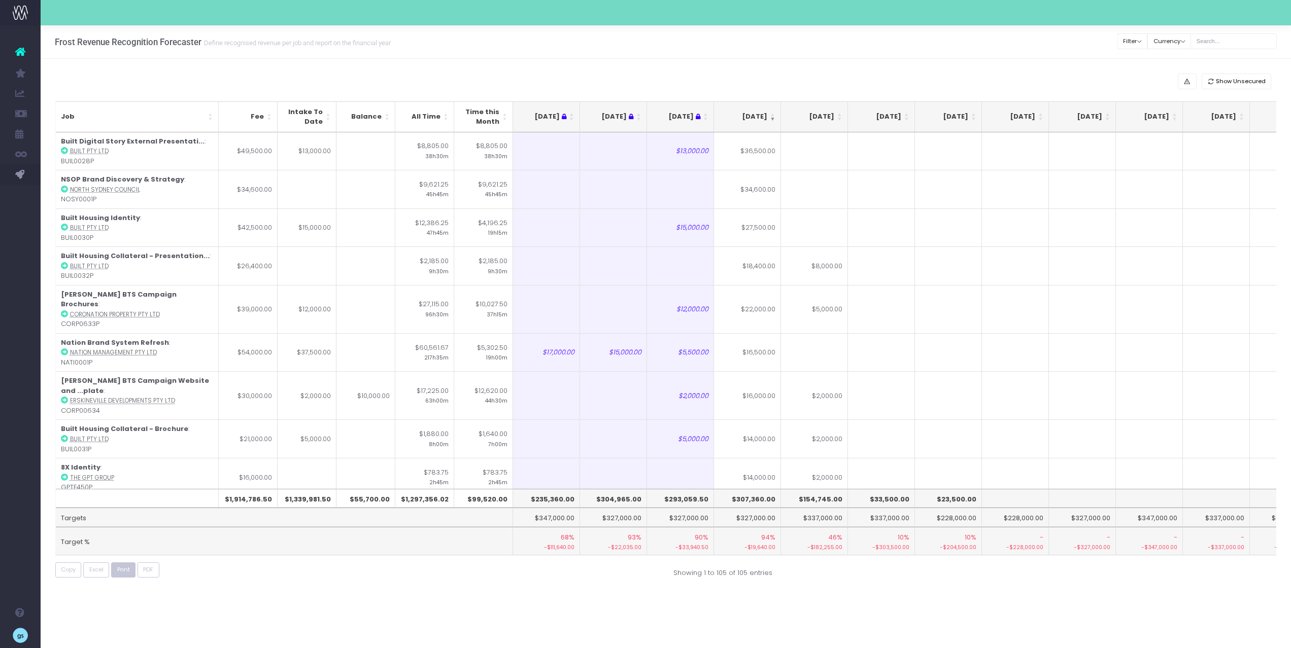
click at [123, 570] on span "Print" at bounding box center [123, 570] width 13 height 9
click at [96, 571] on span "Excel" at bounding box center [96, 570] width 14 height 9
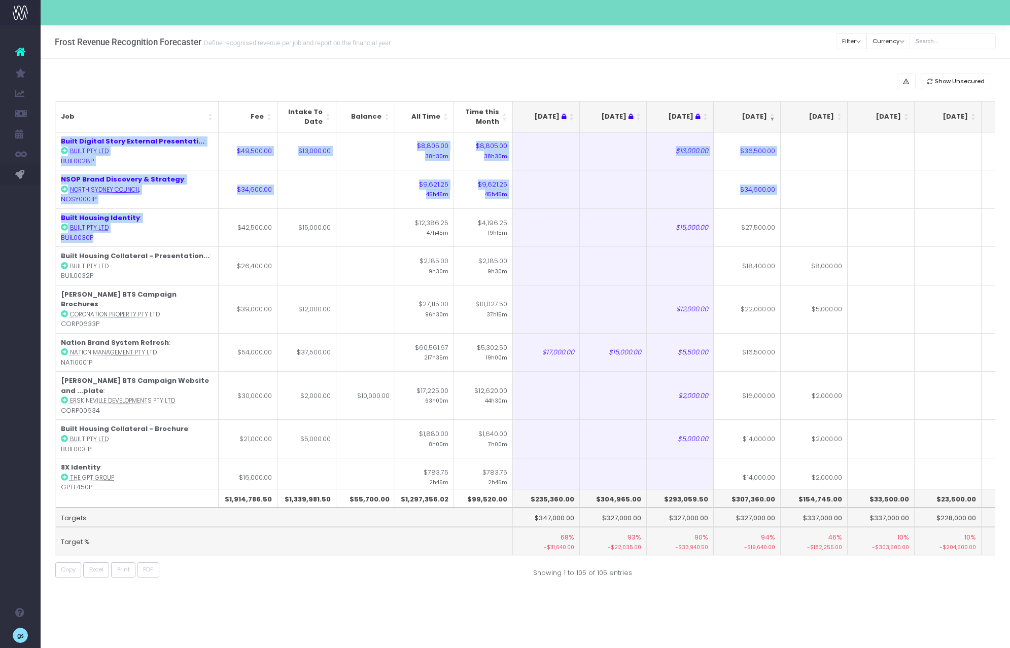
drag, startPoint x: 97, startPoint y: 237, endPoint x: 51, endPoint y: 238, distance: 46.7
click at [51, 238] on div "Job Fee Intake To Date Balance All Time Time this Month Jun 25 Jul 25 Aug 25 Se…" at bounding box center [526, 328] width 956 height 468
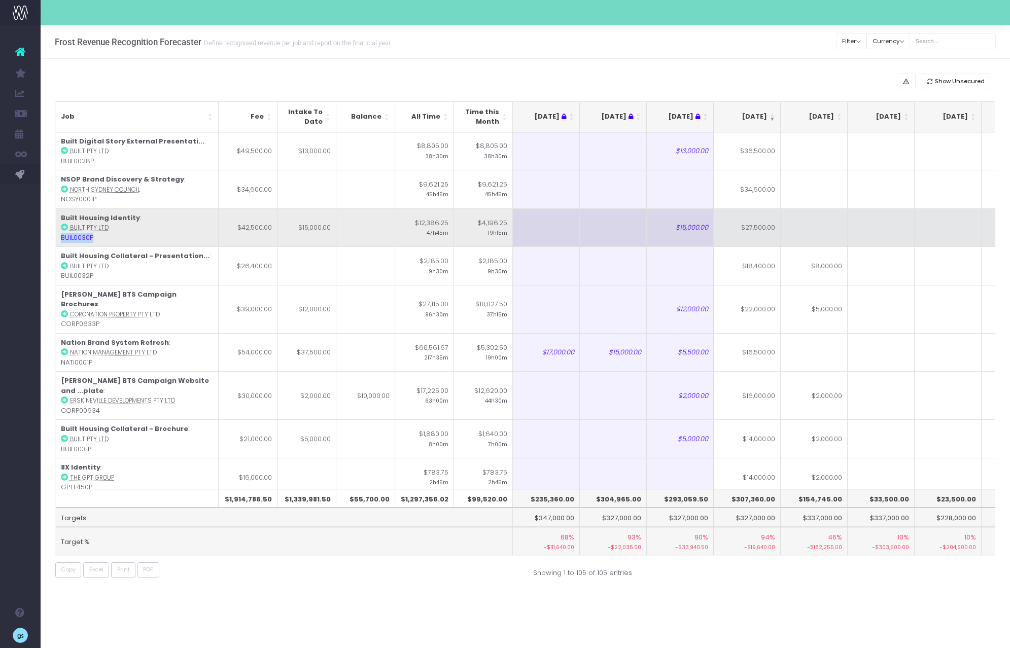
drag, startPoint x: 112, startPoint y: 238, endPoint x: 62, endPoint y: 241, distance: 49.8
click at [62, 241] on td "Built Housing Identity : Built Pty Ltd BUIL0030P" at bounding box center [137, 228] width 163 height 39
copy td "BUIL0030P"
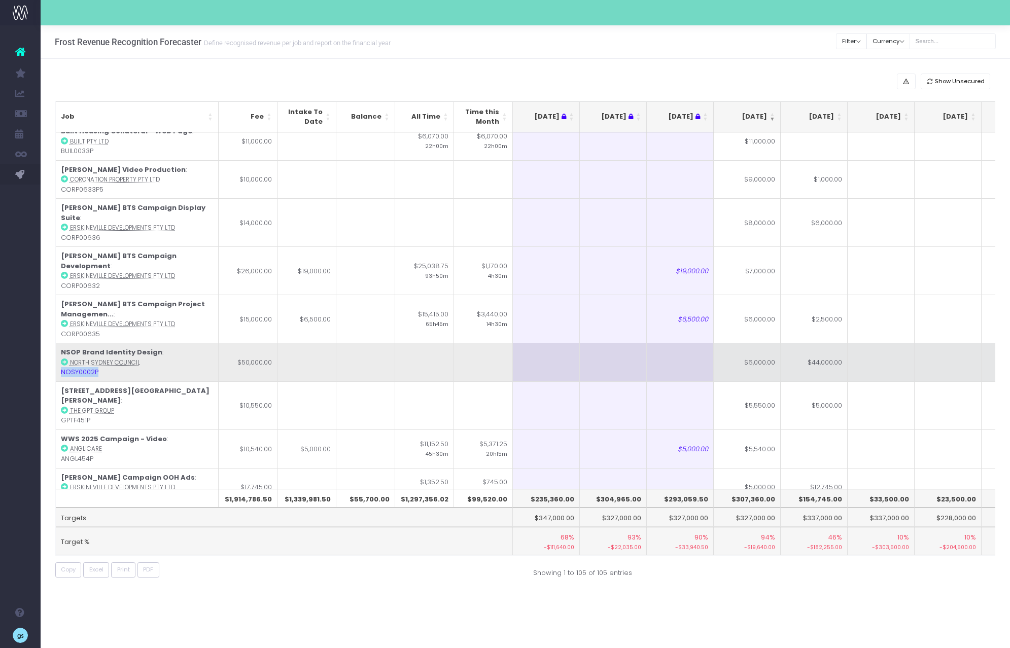
drag, startPoint x: 100, startPoint y: 314, endPoint x: 56, endPoint y: 313, distance: 44.1
click at [56, 343] on td "NSOP Brand Identity Design : North Sydney Council NOSY0002P" at bounding box center [137, 362] width 163 height 39
copy td "NOSY0002P"
